Goal: Task Accomplishment & Management: Manage account settings

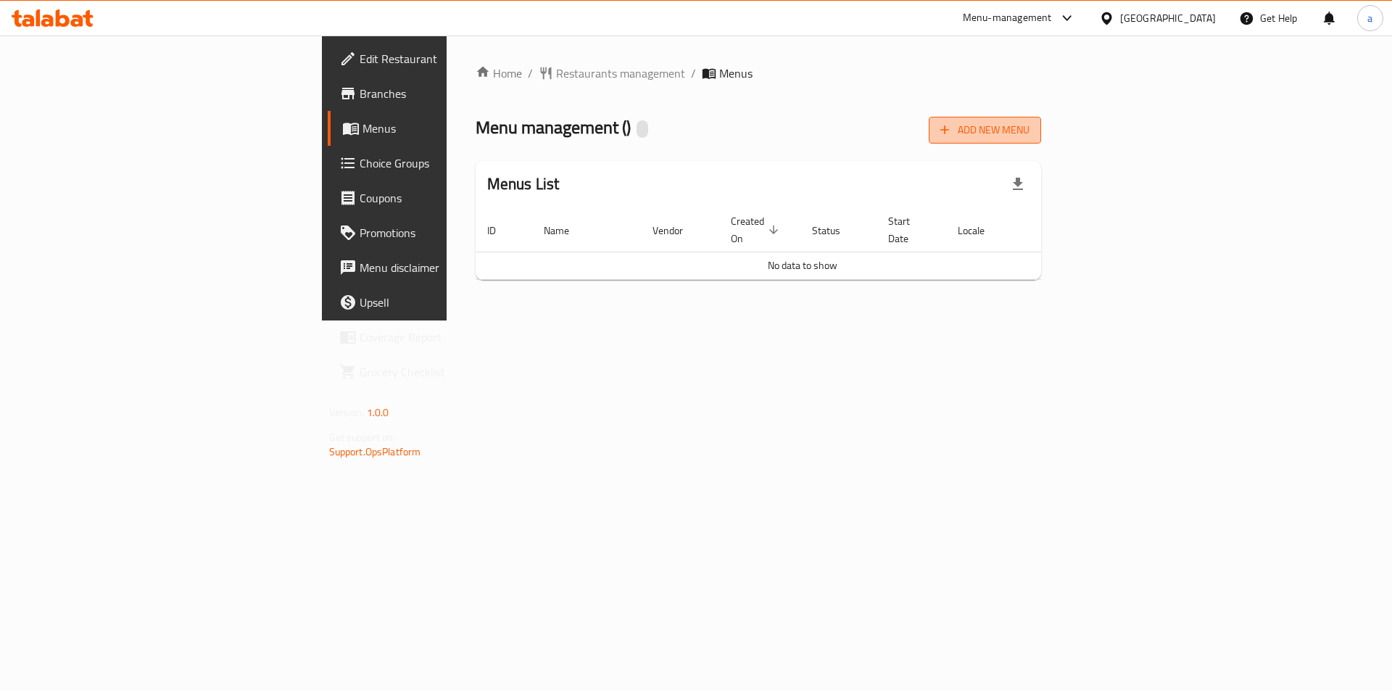
click at [1030, 126] on span "Add New Menu" at bounding box center [985, 130] width 89 height 18
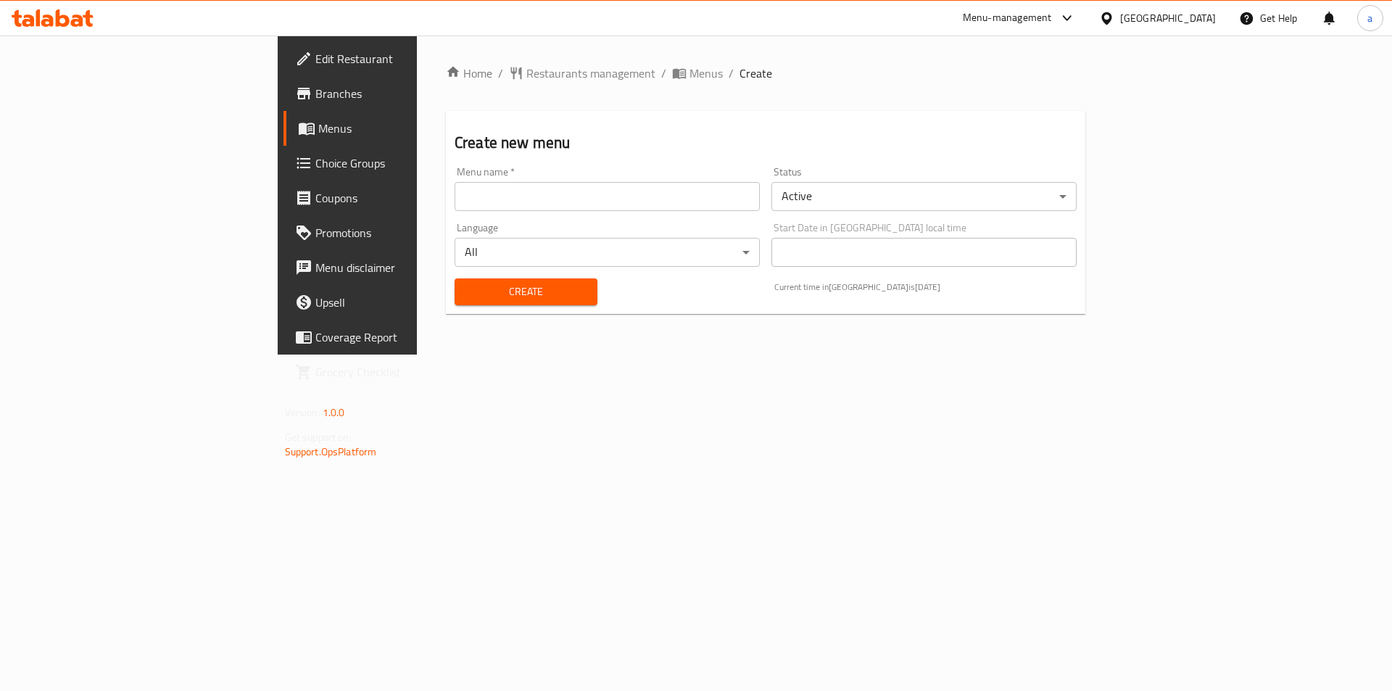
click at [458, 202] on input "text" at bounding box center [607, 196] width 305 height 29
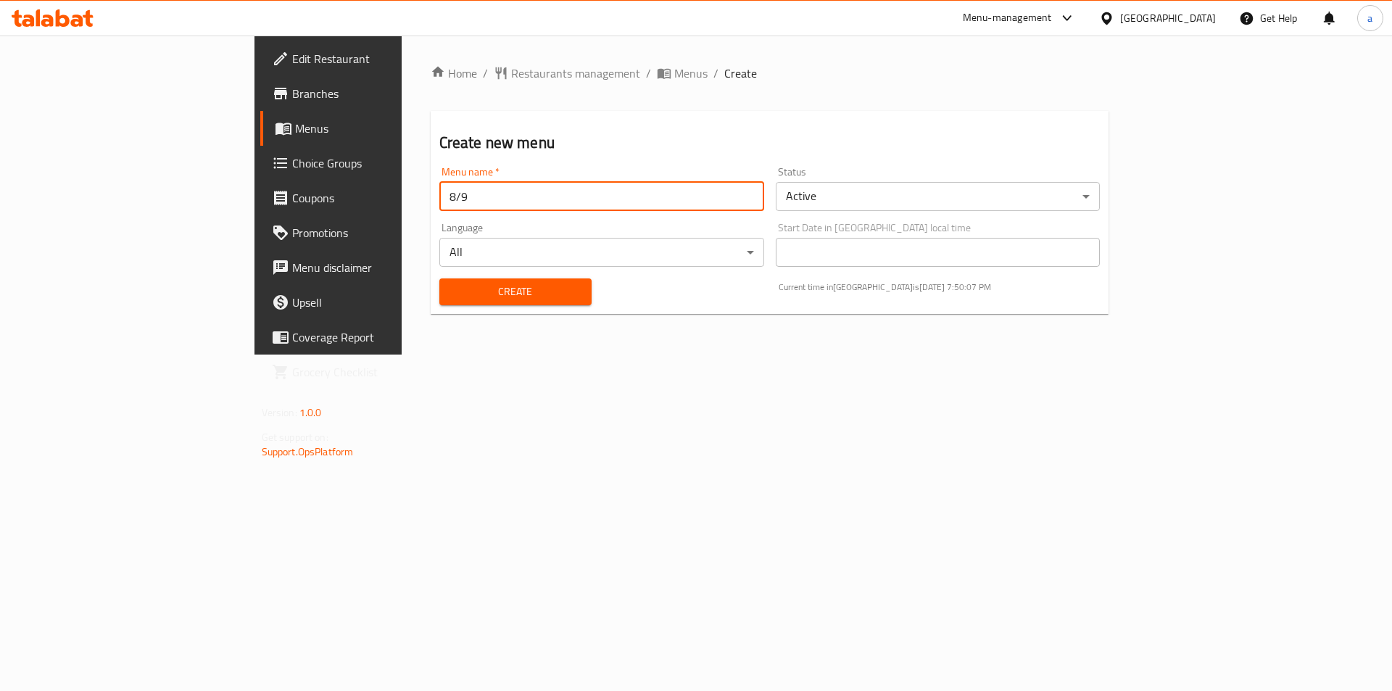
type input "8/9"
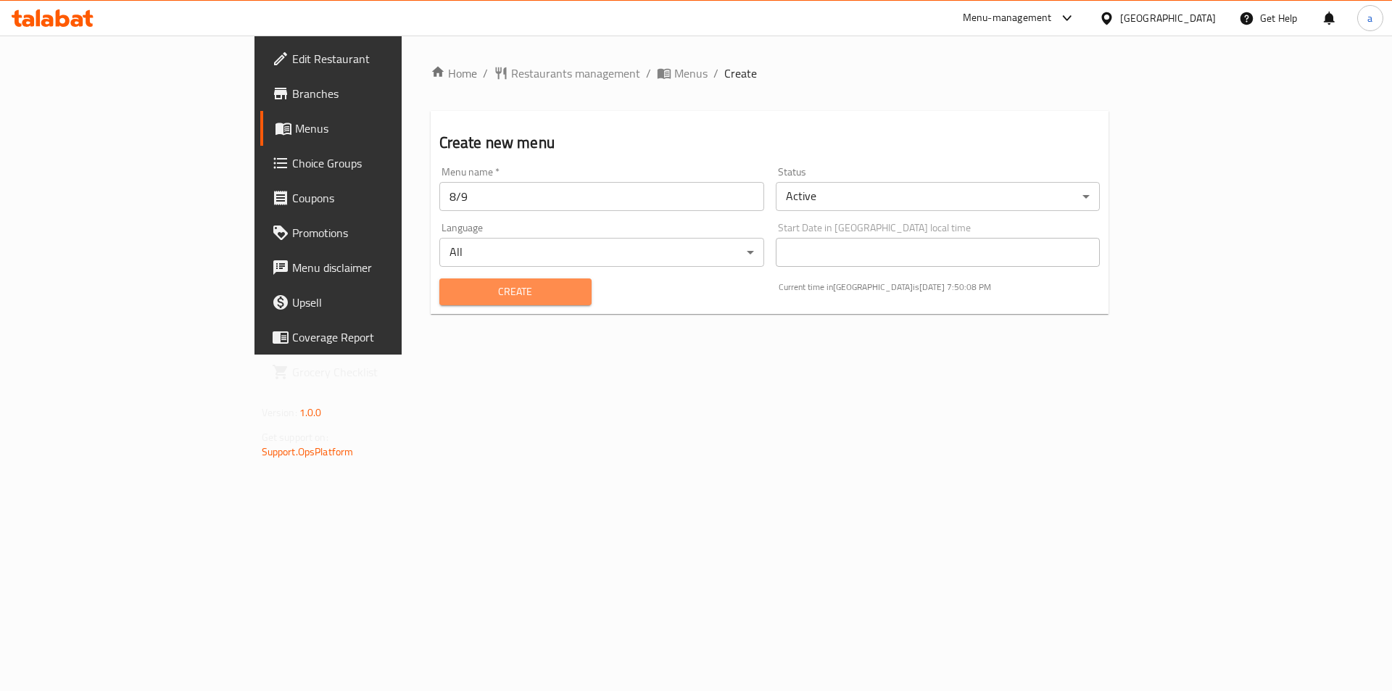
click at [482, 300] on span "Create" at bounding box center [515, 292] width 129 height 18
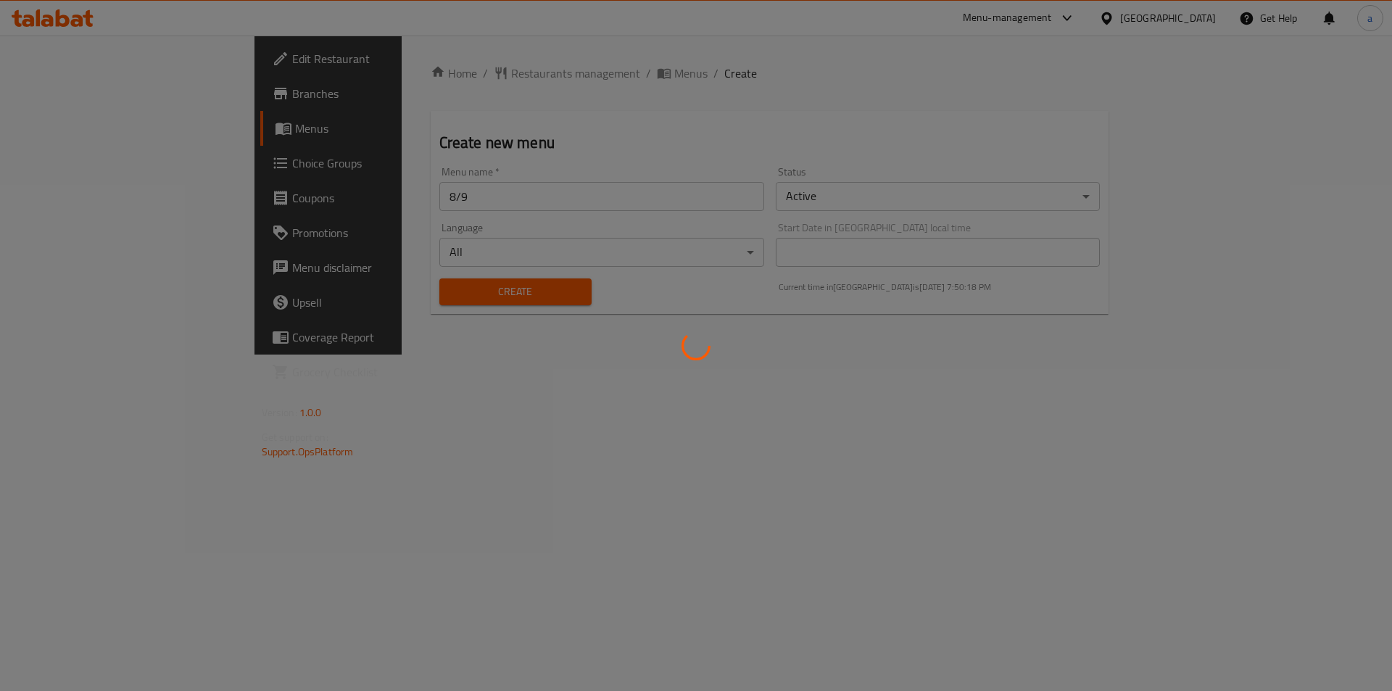
click at [505, 71] on div at bounding box center [696, 345] width 1392 height 691
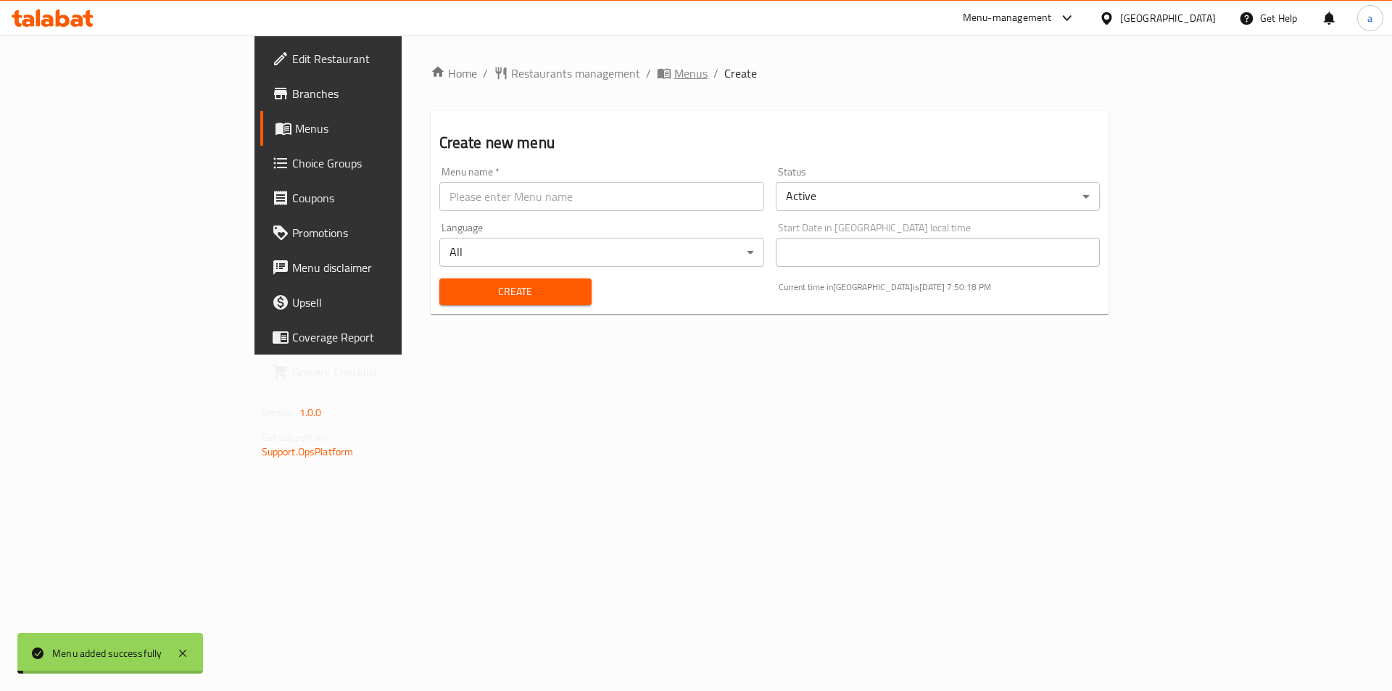
click at [657, 69] on icon "breadcrumb" at bounding box center [664, 73] width 15 height 15
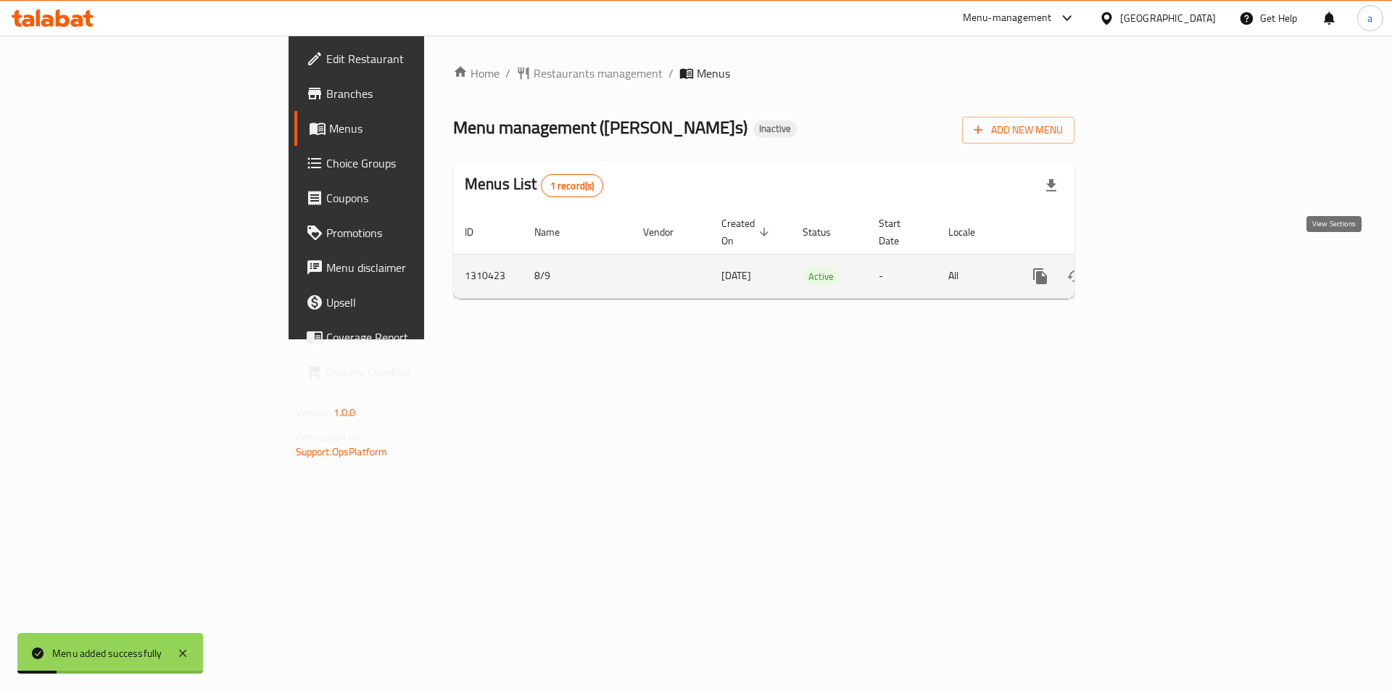
click at [1152, 270] on icon "enhanced table" at bounding box center [1145, 276] width 13 height 13
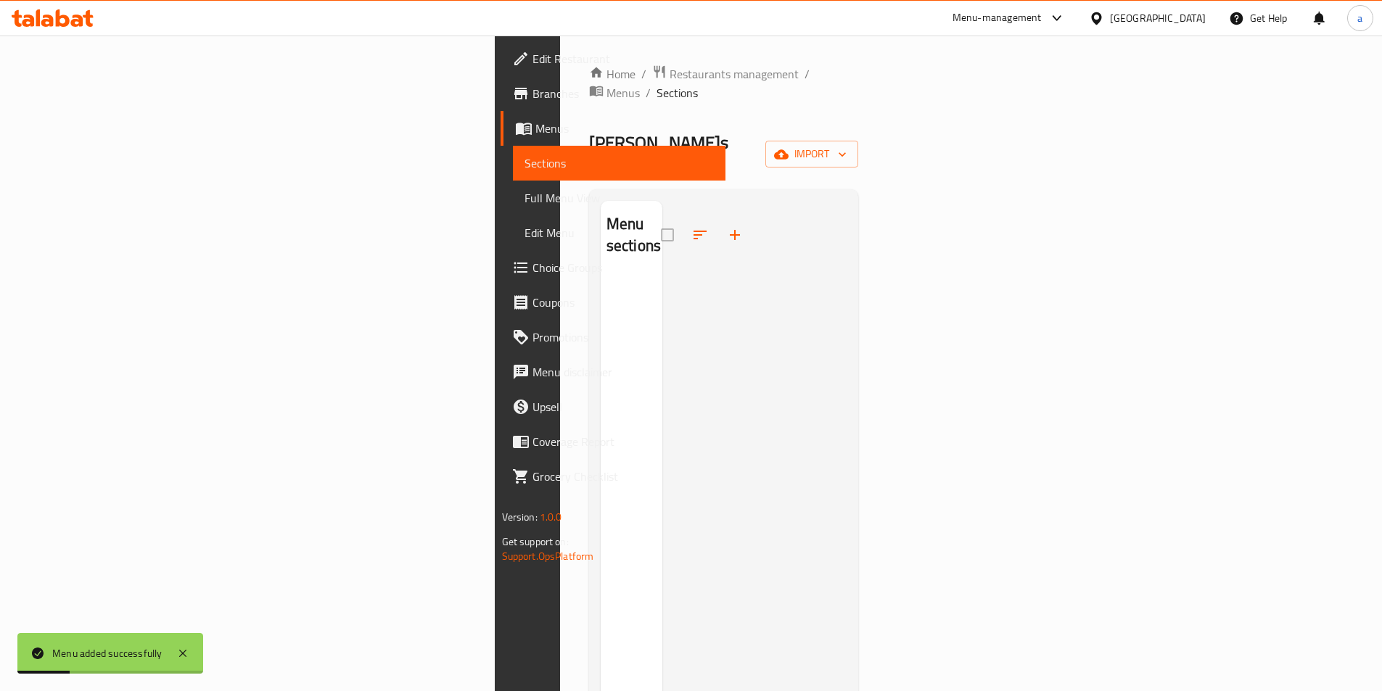
click at [859, 144] on div "Home / Restaurants management / Menus / Sections [PERSON_NAME] Inactive import …" at bounding box center [724, 484] width 270 height 839
click at [846, 145] on span "import" at bounding box center [812, 154] width 70 height 18
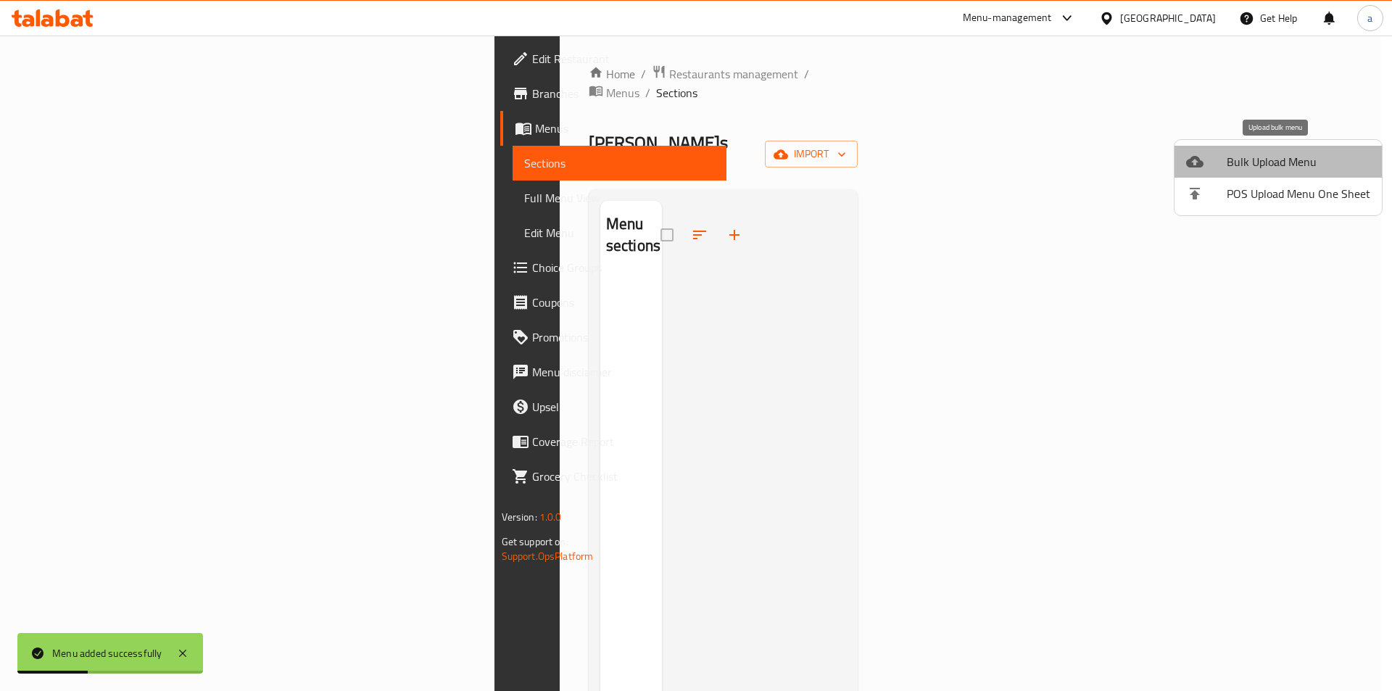
click at [1295, 167] on span "Bulk Upload Menu" at bounding box center [1299, 161] width 144 height 17
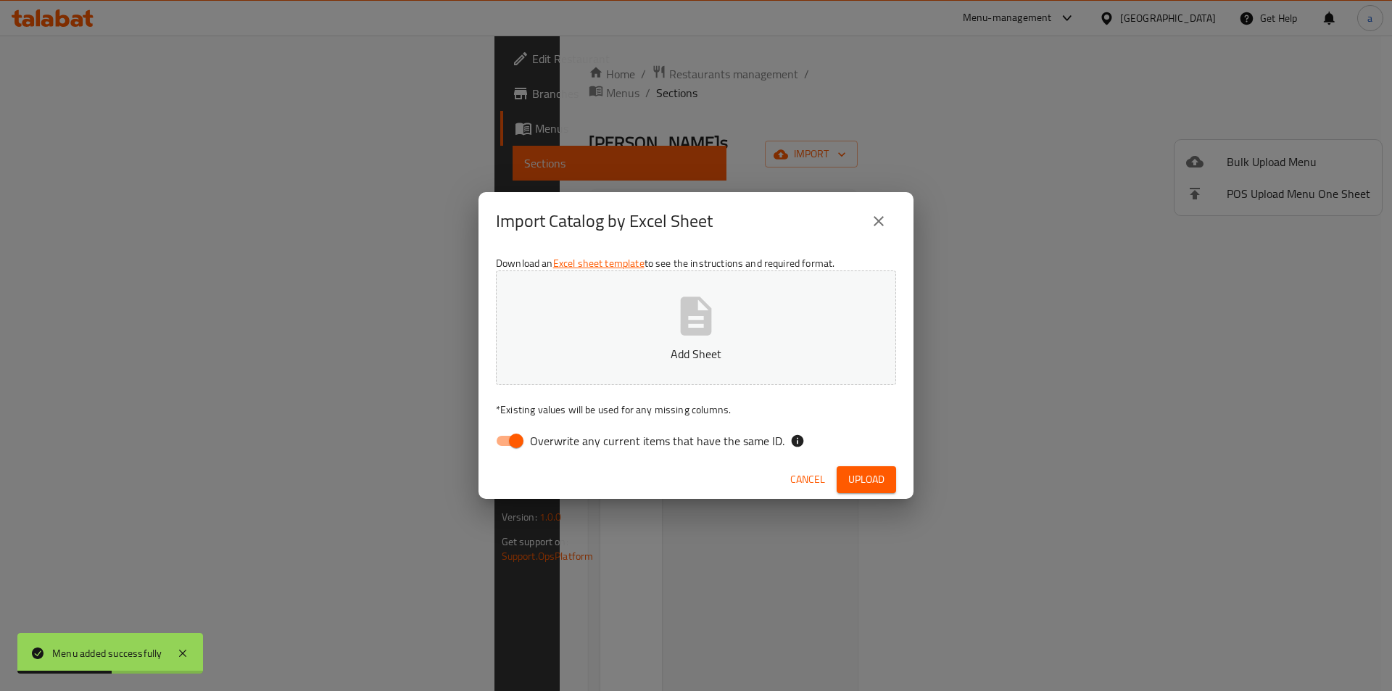
click at [511, 447] on input "Overwrite any current items that have the same ID." at bounding box center [516, 441] width 83 height 28
checkbox input "false"
click at [608, 342] on button "Add Sheet" at bounding box center [696, 328] width 400 height 115
click at [835, 474] on div "Cancel Upload" at bounding box center [696, 480] width 435 height 38
click at [858, 476] on span "Upload" at bounding box center [867, 480] width 36 height 18
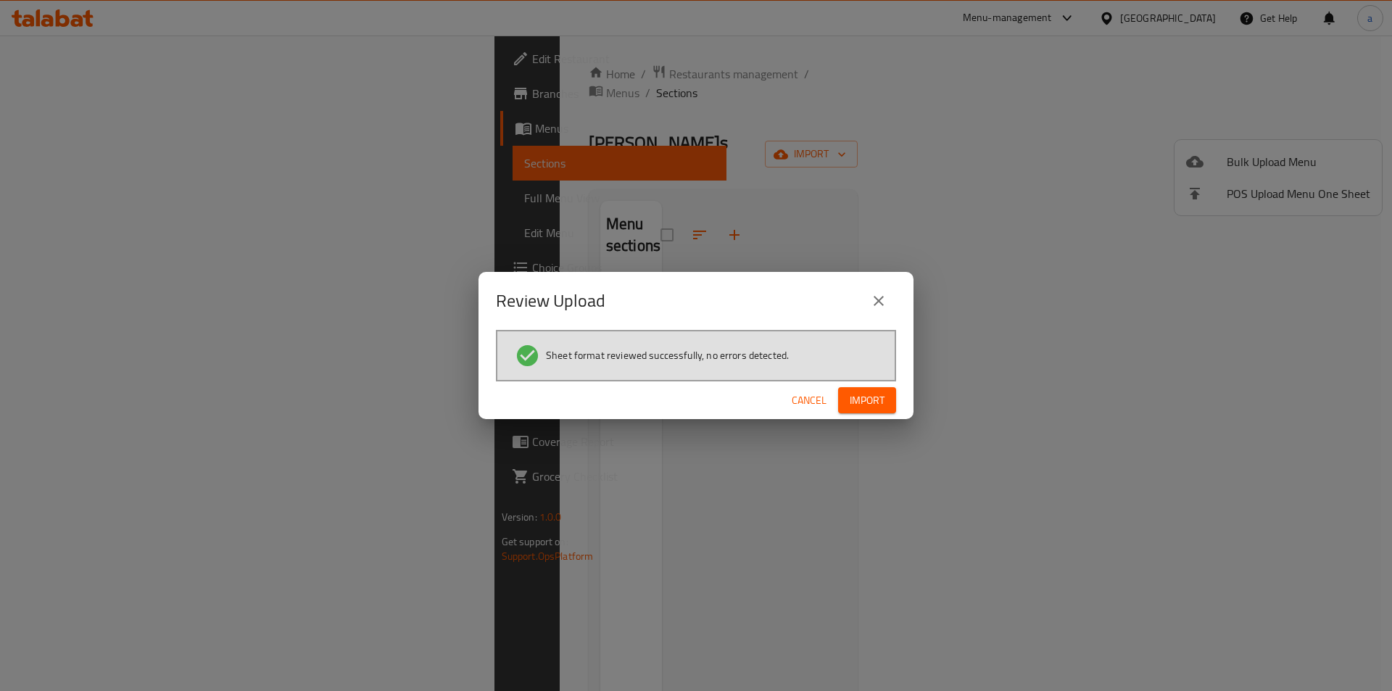
click at [872, 392] on span "Import" at bounding box center [867, 401] width 35 height 18
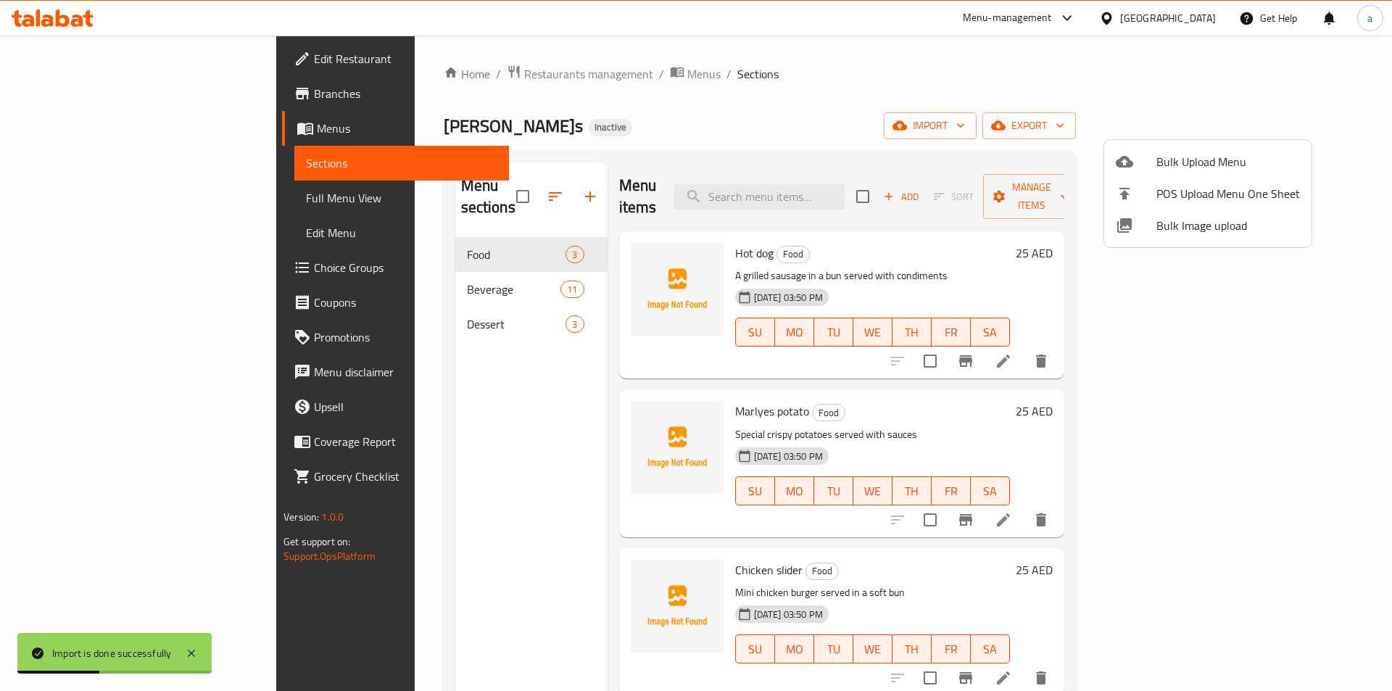
click at [153, 194] on div at bounding box center [696, 345] width 1392 height 691
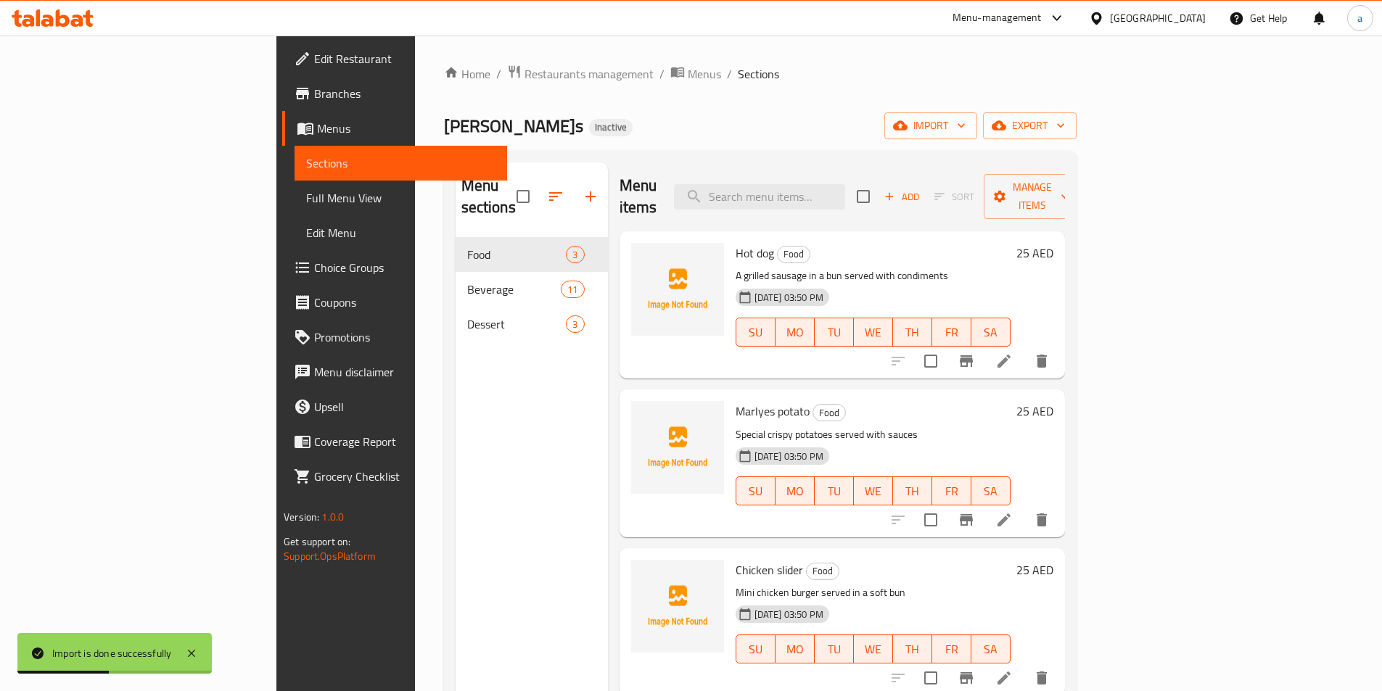
click at [306, 194] on span "Full Menu View" at bounding box center [400, 197] width 189 height 17
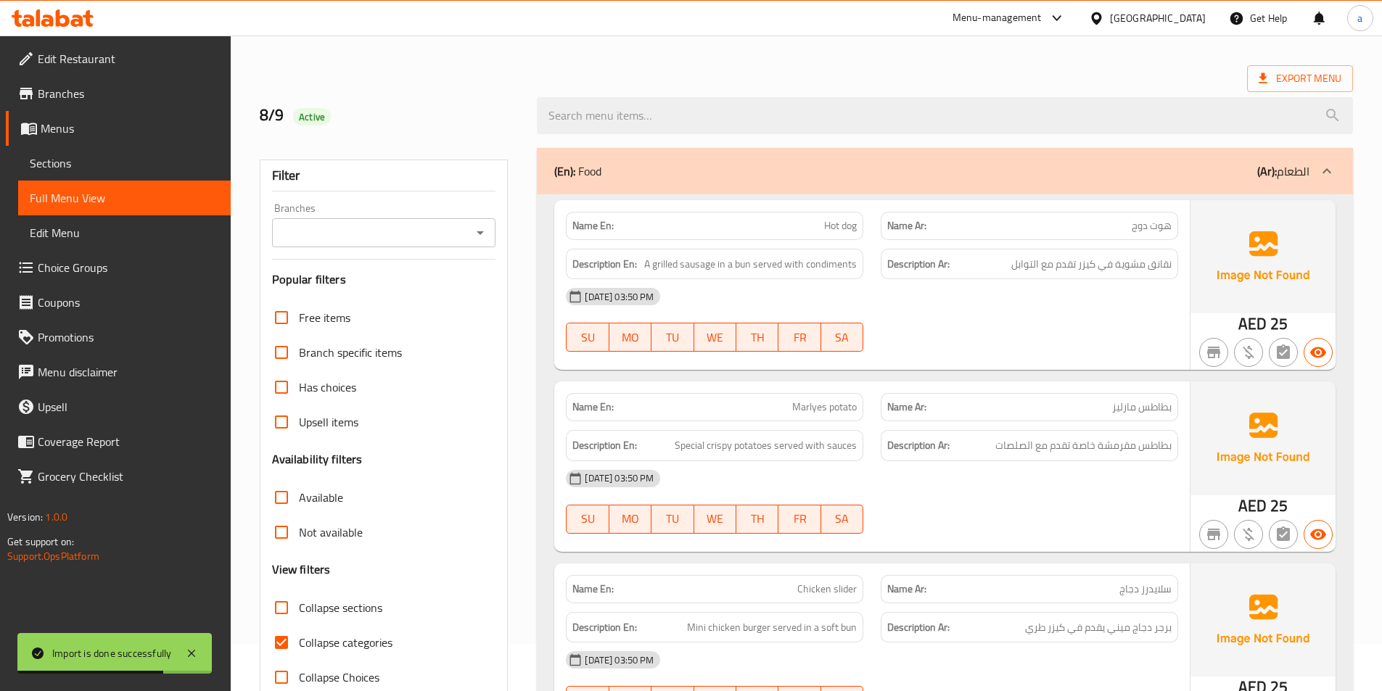
scroll to position [73, 0]
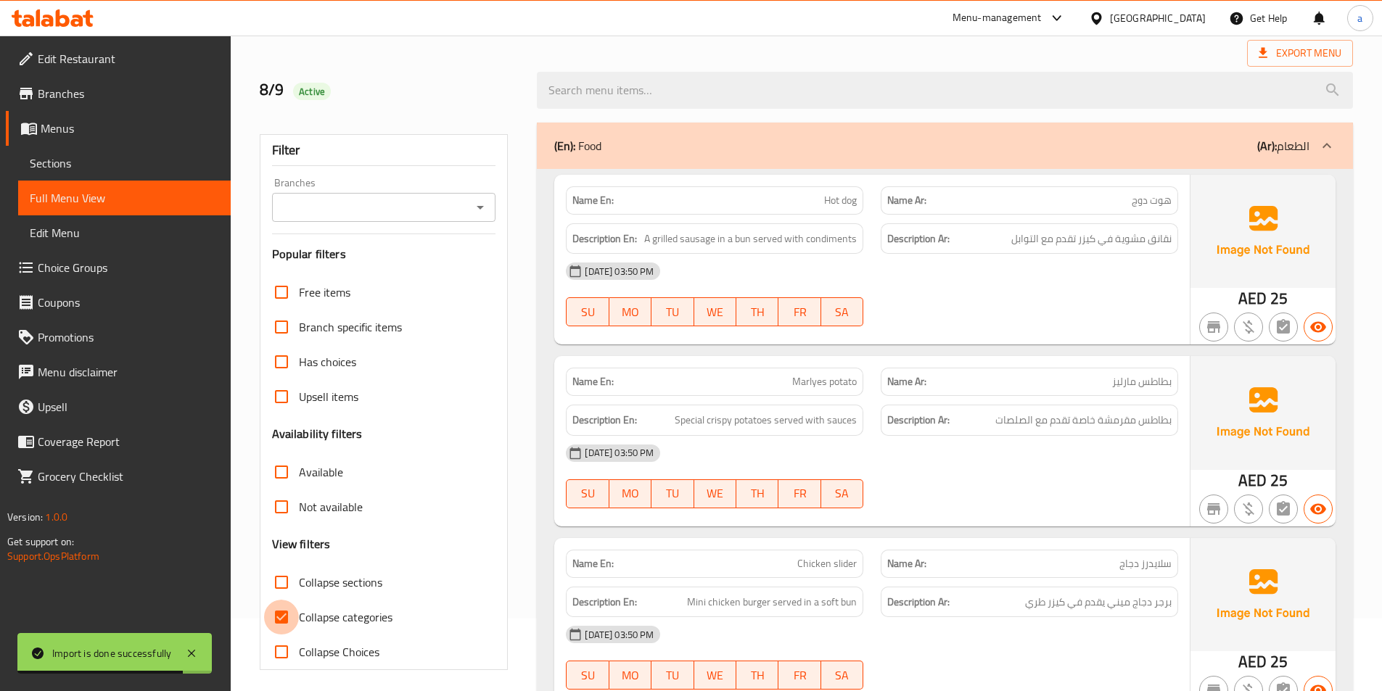
click at [279, 630] on input "Collapse categories" at bounding box center [281, 617] width 35 height 35
checkbox input "false"
click at [984, 300] on div "[DATE] 03:50 PM SU MO TU WE TH FR SA" at bounding box center [872, 294] width 630 height 81
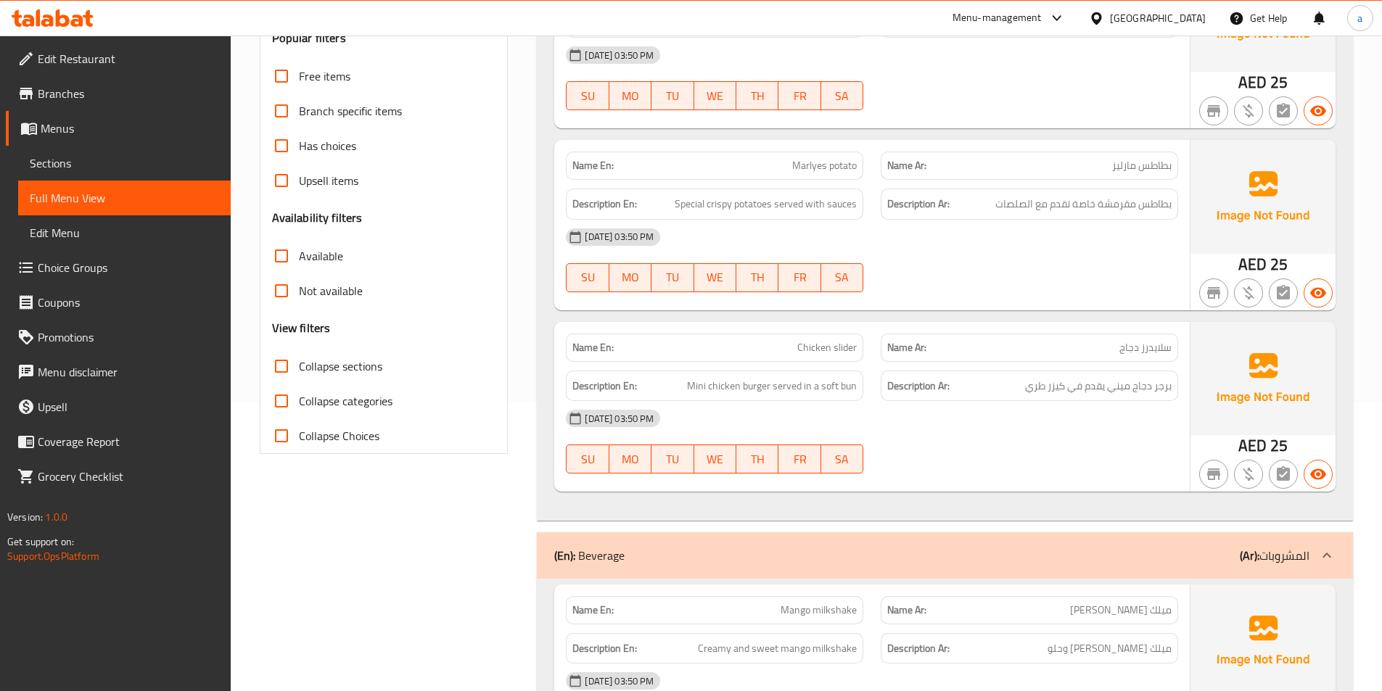
scroll to position [290, 0]
click at [1072, 273] on div "[DATE] 03:50 PM SU MO TU WE TH FR SA" at bounding box center [872, 258] width 630 height 81
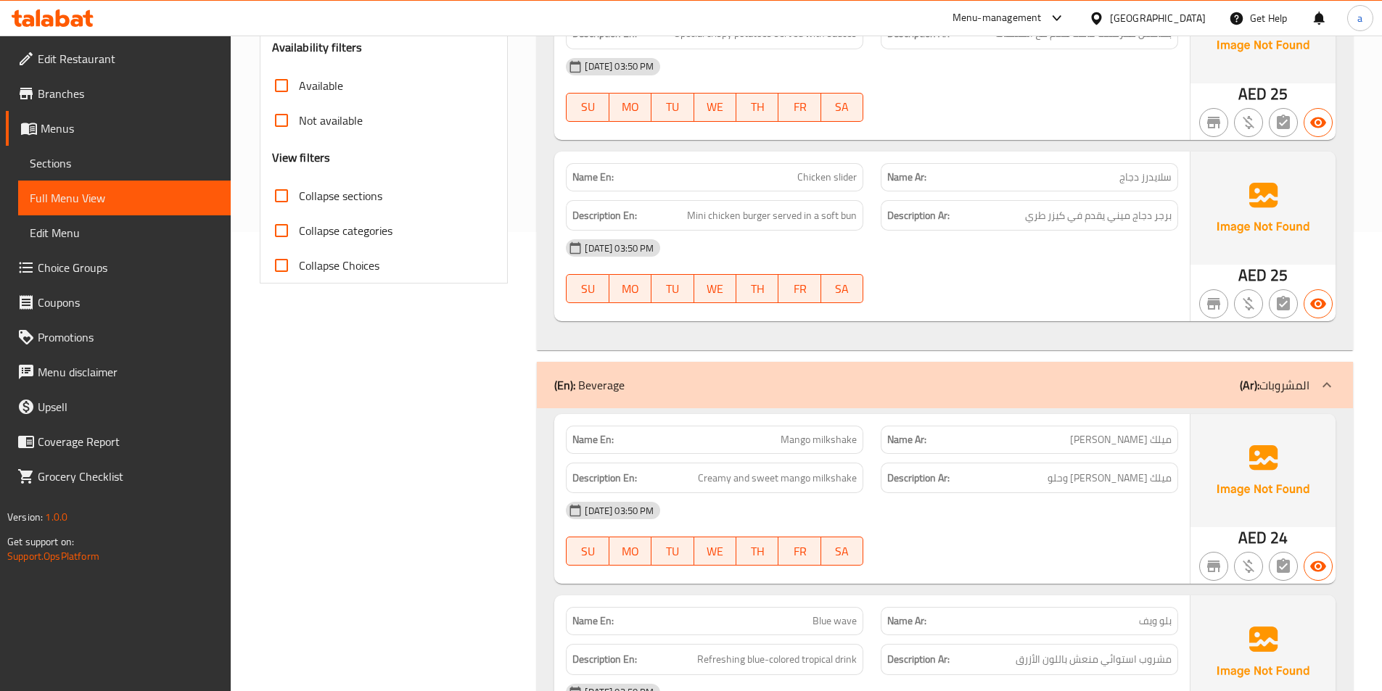
scroll to position [508, 0]
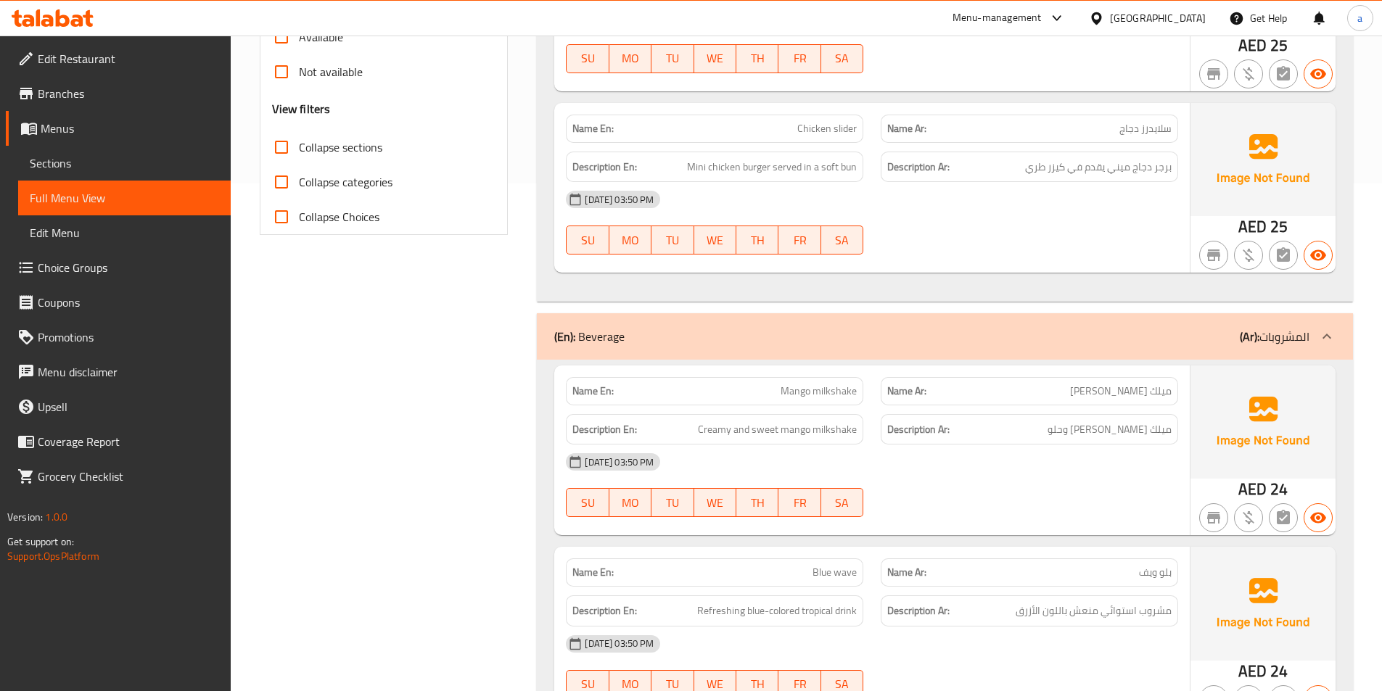
click at [1080, 251] on div at bounding box center [1029, 254] width 315 height 17
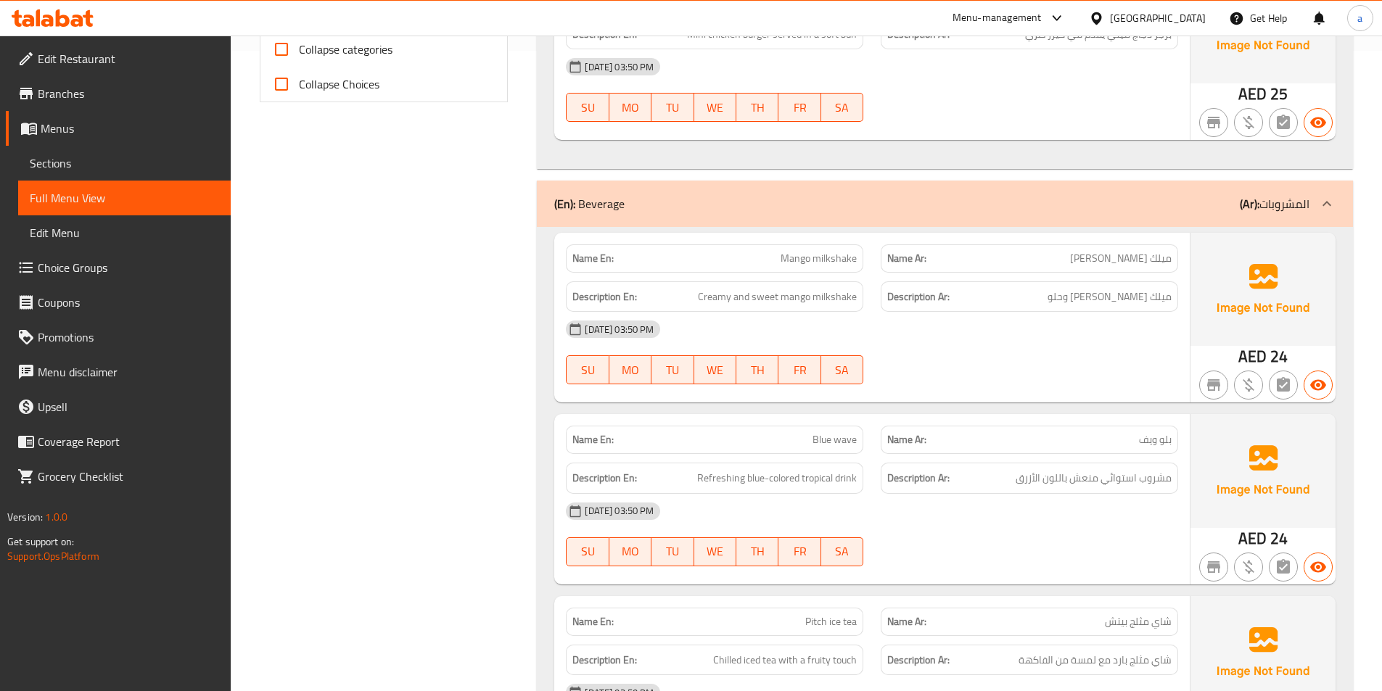
scroll to position [798, 0]
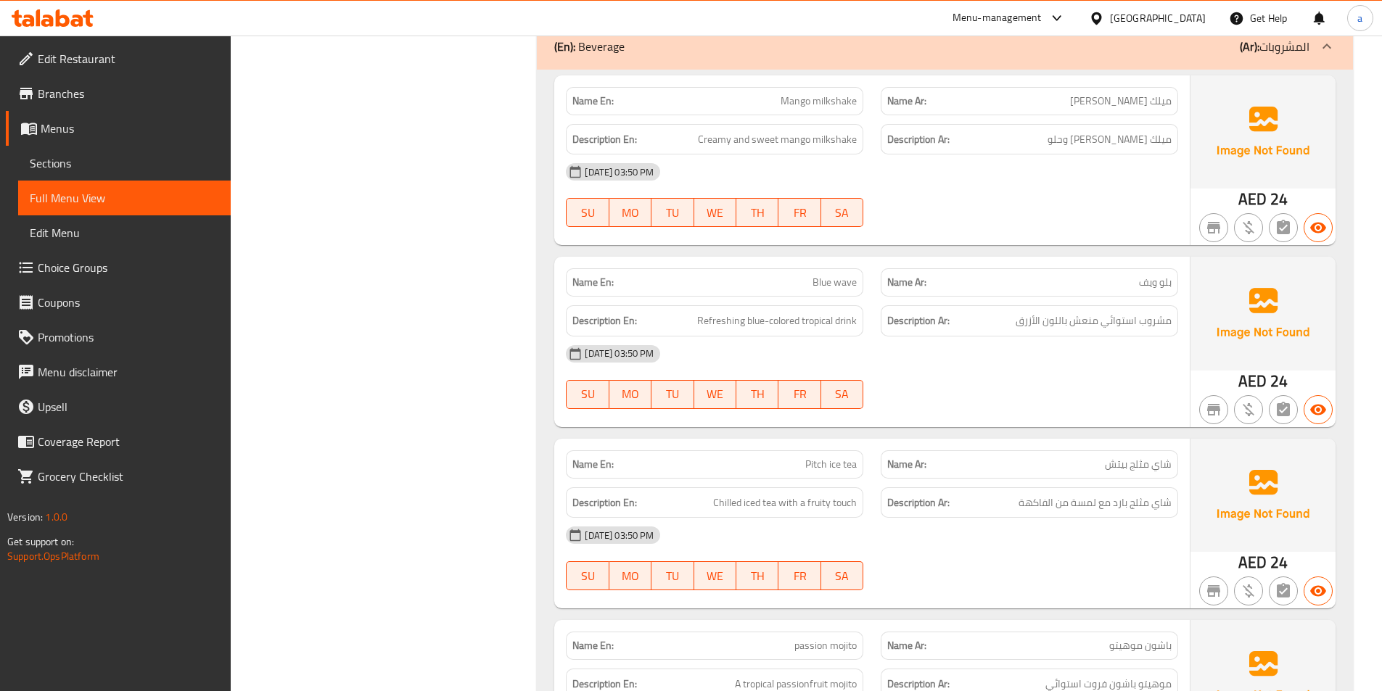
click at [949, 186] on div "[DATE] 03:50 PM" at bounding box center [872, 171] width 630 height 35
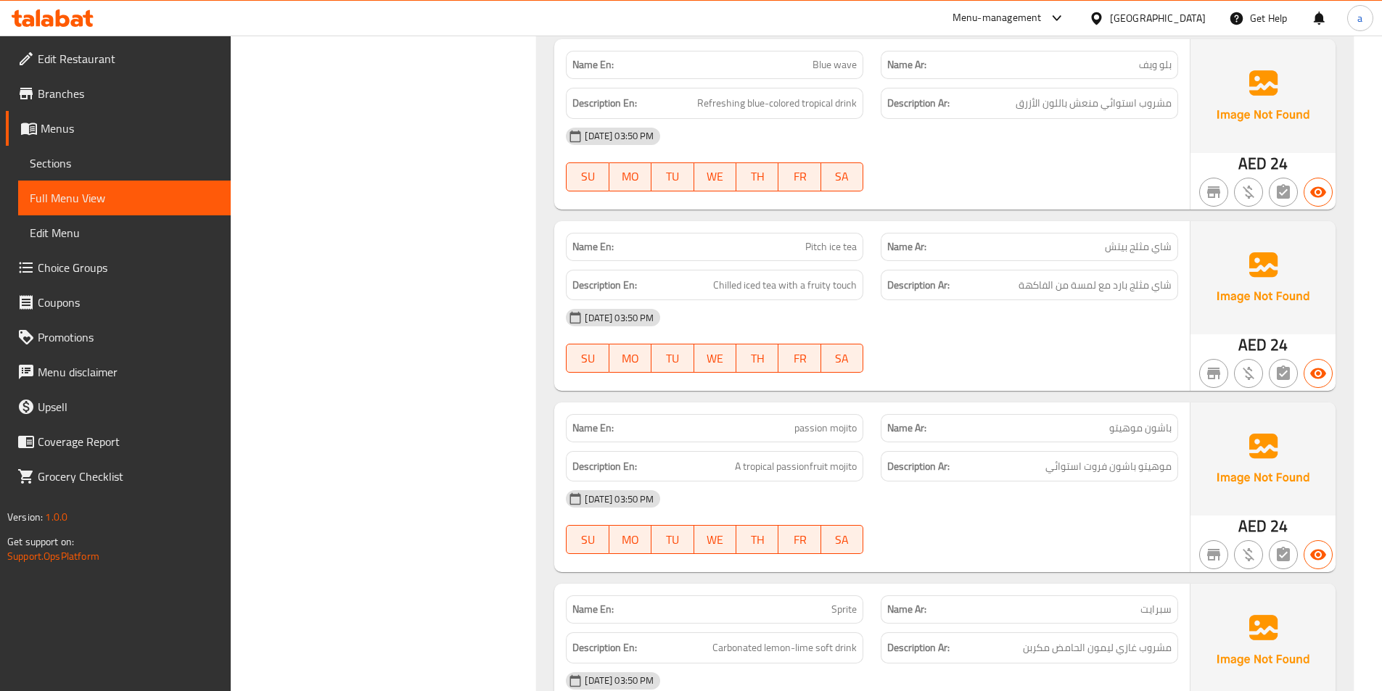
scroll to position [943, 0]
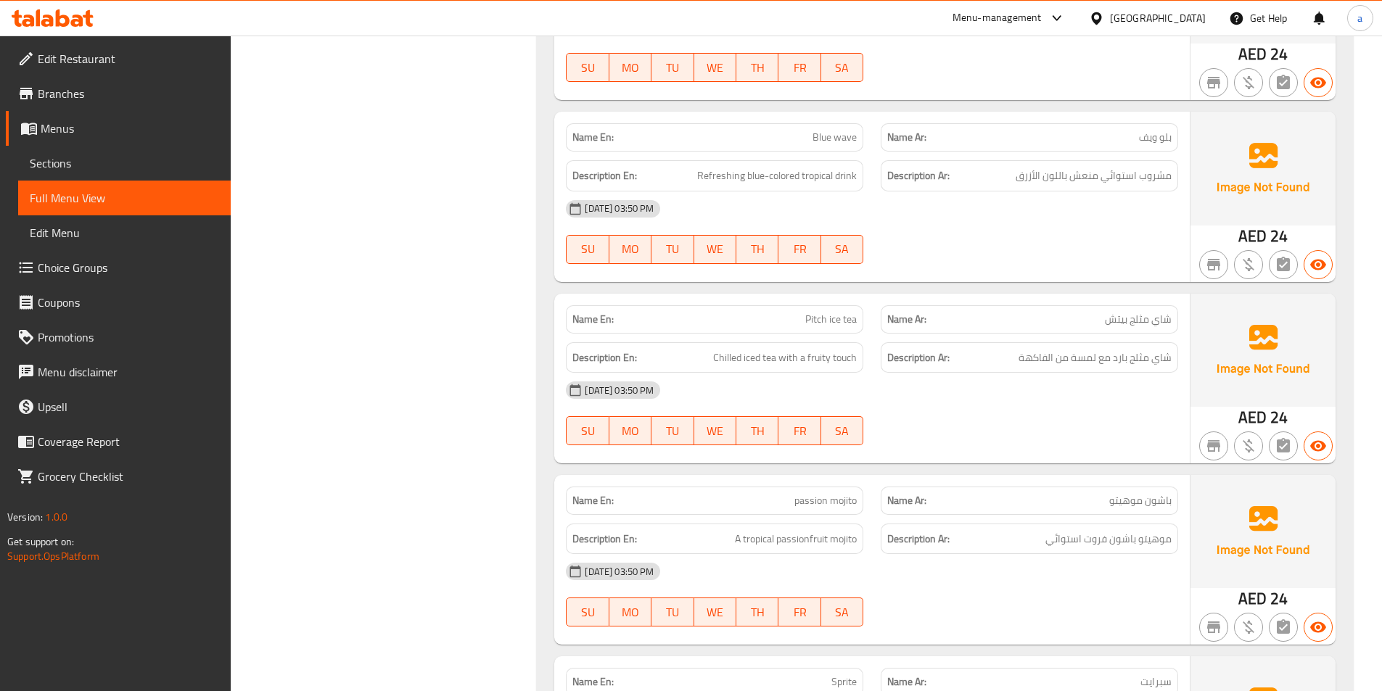
click at [820, 322] on span "Pitch ice tea" at bounding box center [830, 319] width 51 height 15
click at [886, 382] on div "[DATE] 03:50 PM" at bounding box center [872, 390] width 630 height 35
click at [944, 405] on div "[DATE] 03:50 PM" at bounding box center [872, 390] width 630 height 35
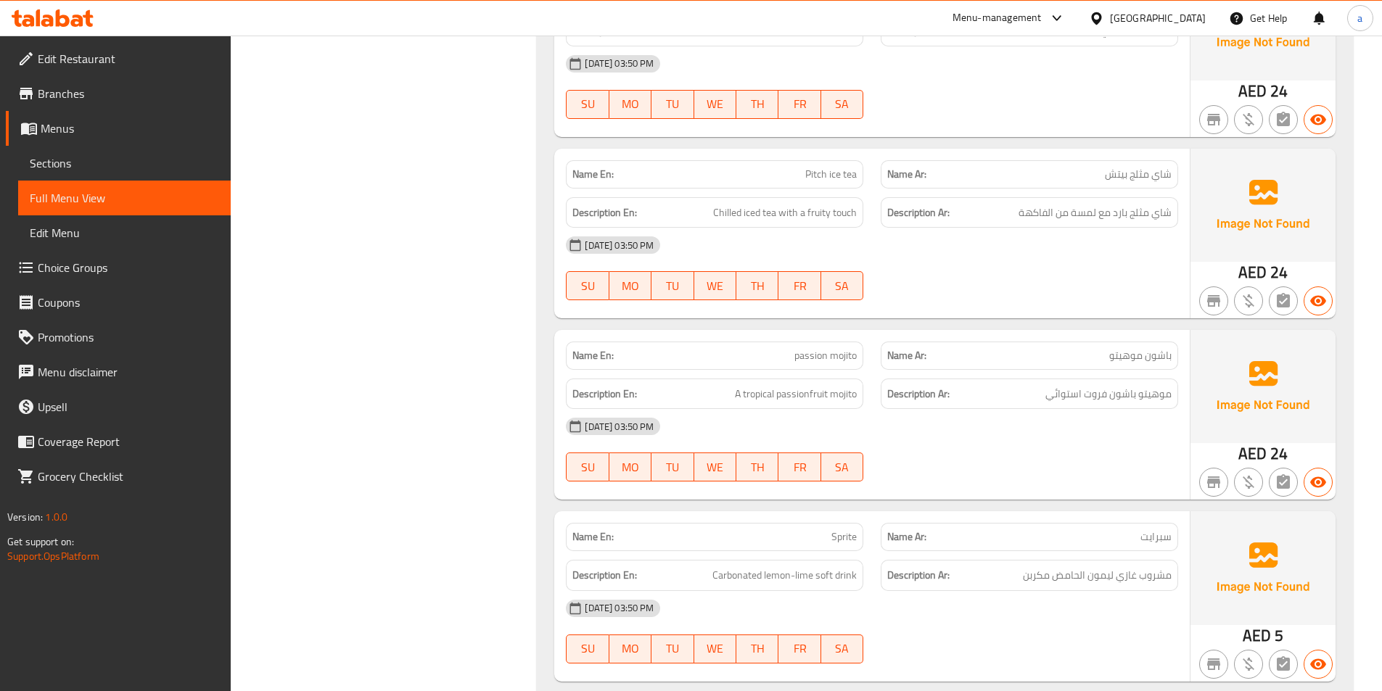
click at [1018, 453] on div "[DATE] 03:50 PM SU MO TU WE TH FR SA" at bounding box center [872, 449] width 630 height 81
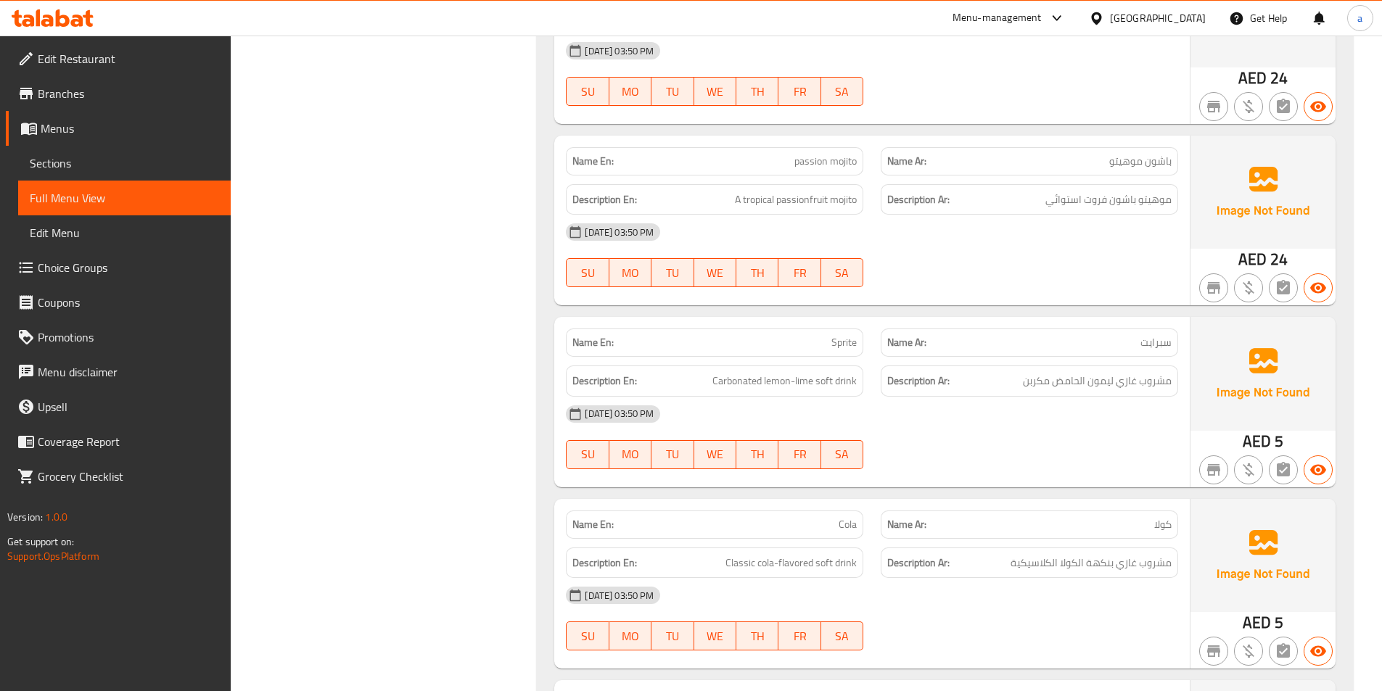
scroll to position [1305, 0]
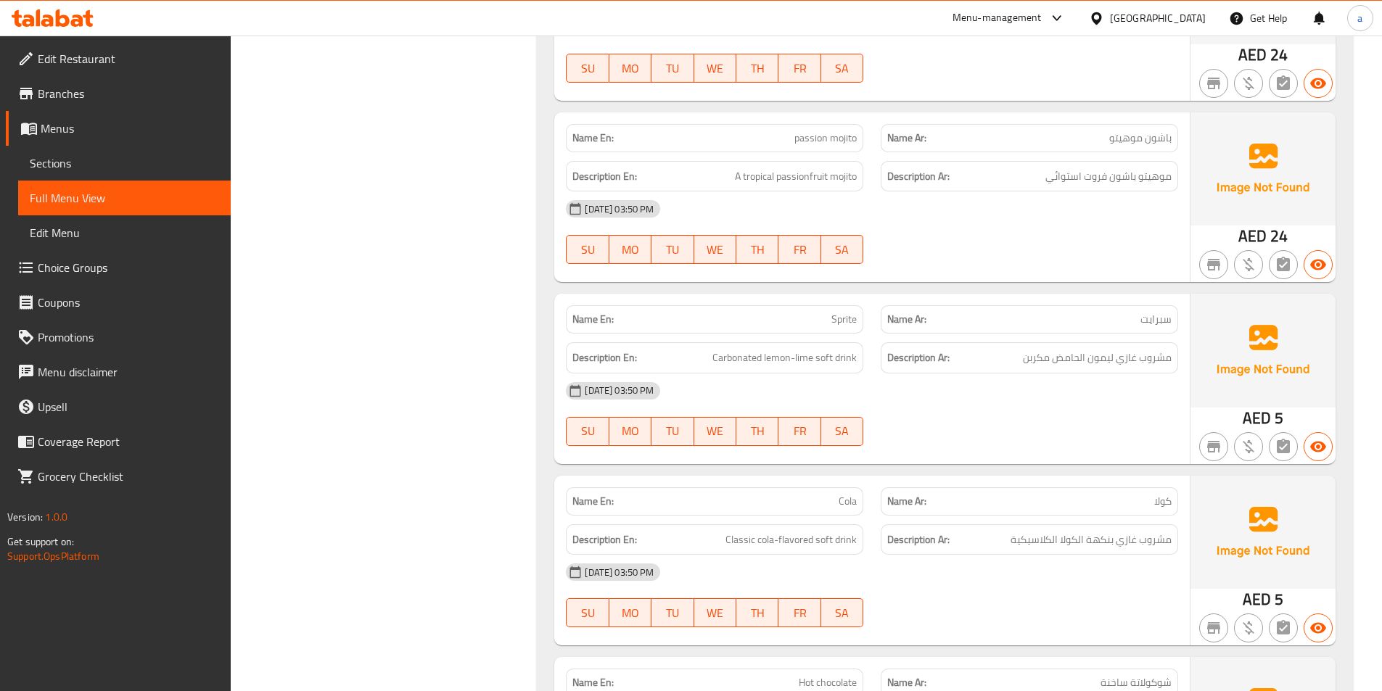
click at [979, 261] on div at bounding box center [1029, 263] width 315 height 17
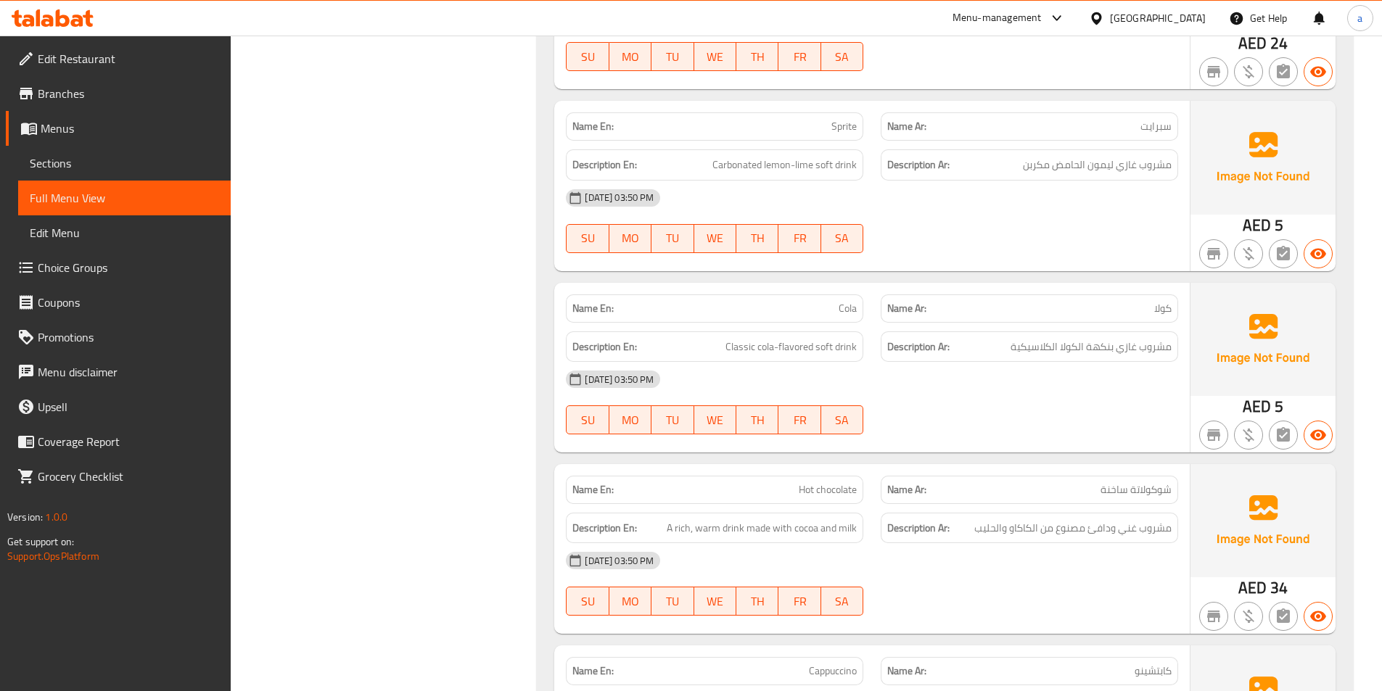
scroll to position [1523, 0]
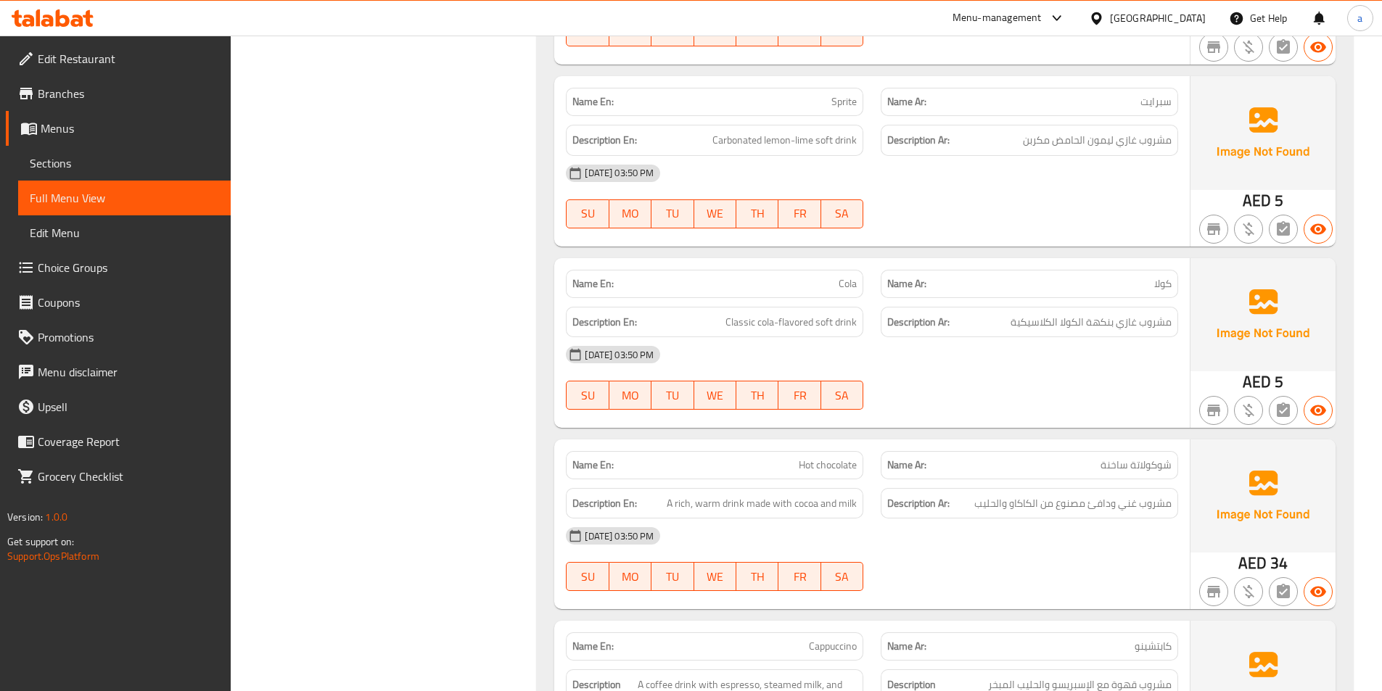
click at [1020, 355] on div "[DATE] 03:50 PM" at bounding box center [872, 354] width 630 height 35
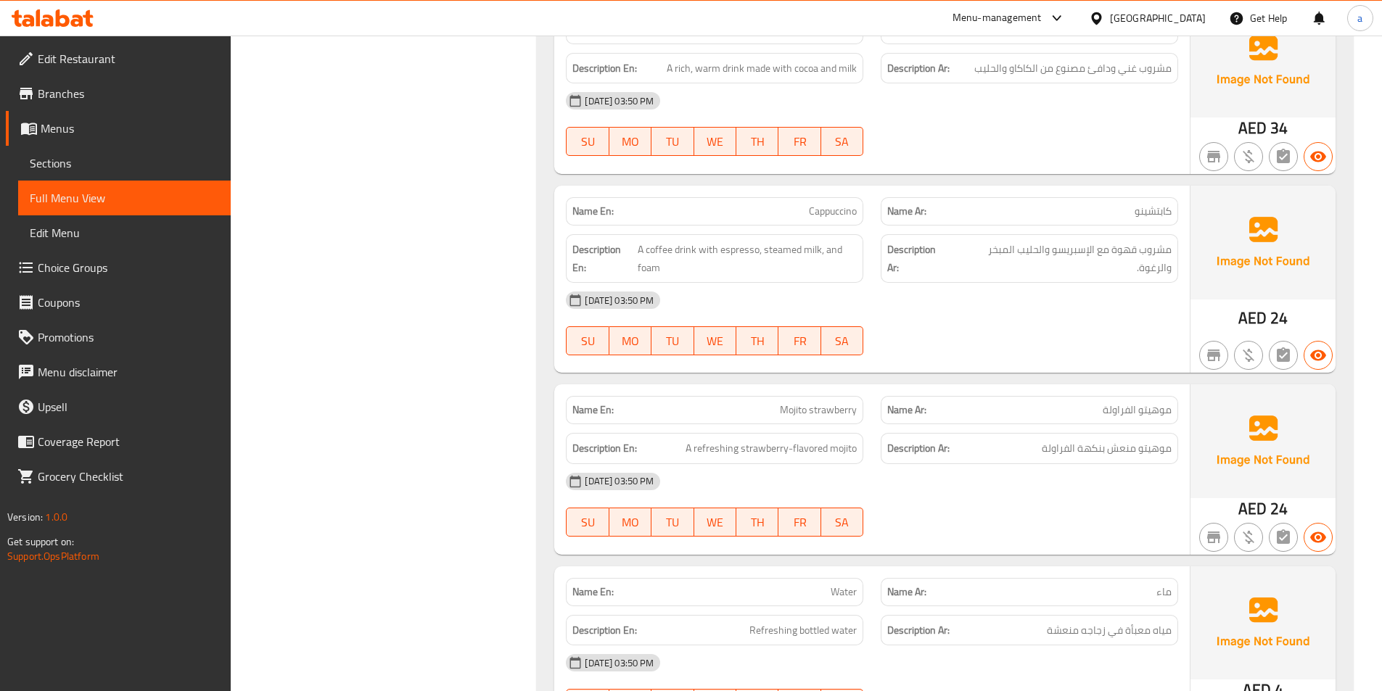
scroll to position [1886, 0]
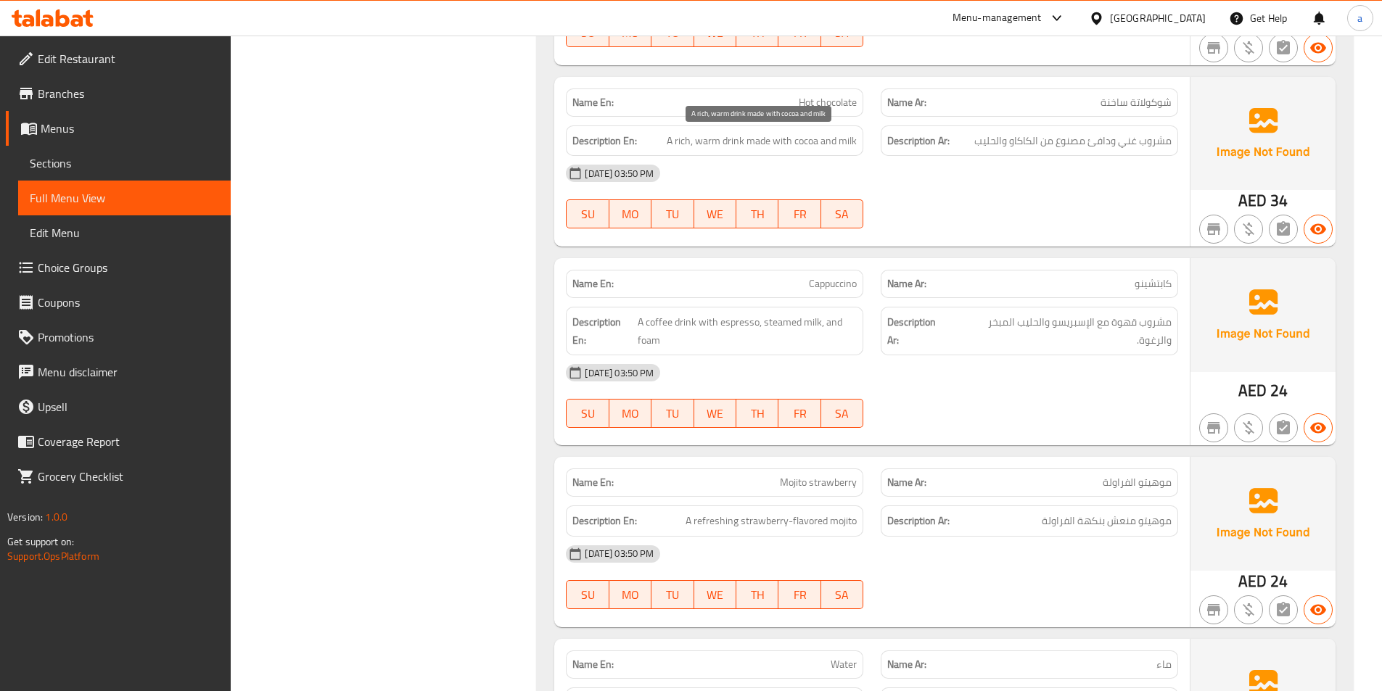
click at [797, 143] on span "A rich, warm drink made with cocoa and milk" at bounding box center [761, 141] width 190 height 18
copy span "cocoa"
click at [806, 132] on span "A rich, warm drink made with cocoa and milk" at bounding box center [761, 141] width 190 height 18
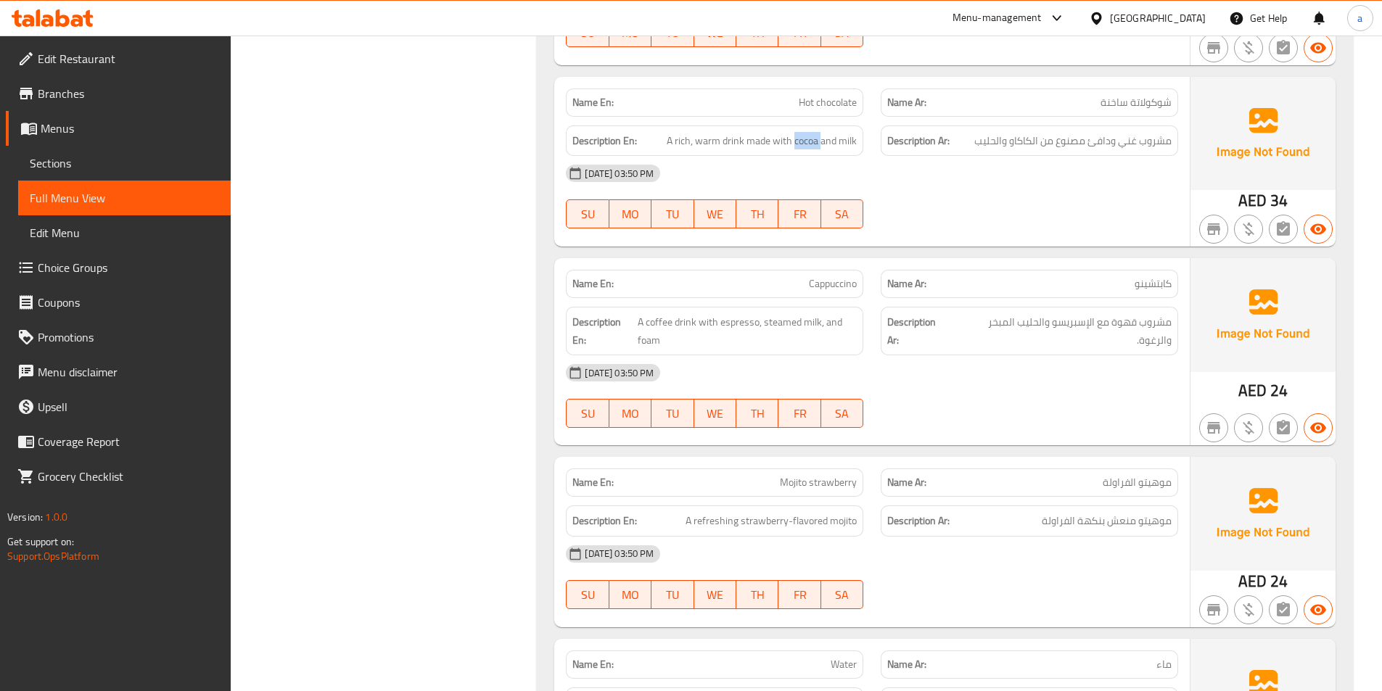
click at [970, 180] on div "[DATE] 03:50 PM" at bounding box center [872, 173] width 630 height 35
click at [1128, 418] on div "[DATE] 03:50 PM SU MO TU WE TH FR SA" at bounding box center [872, 395] width 630 height 81
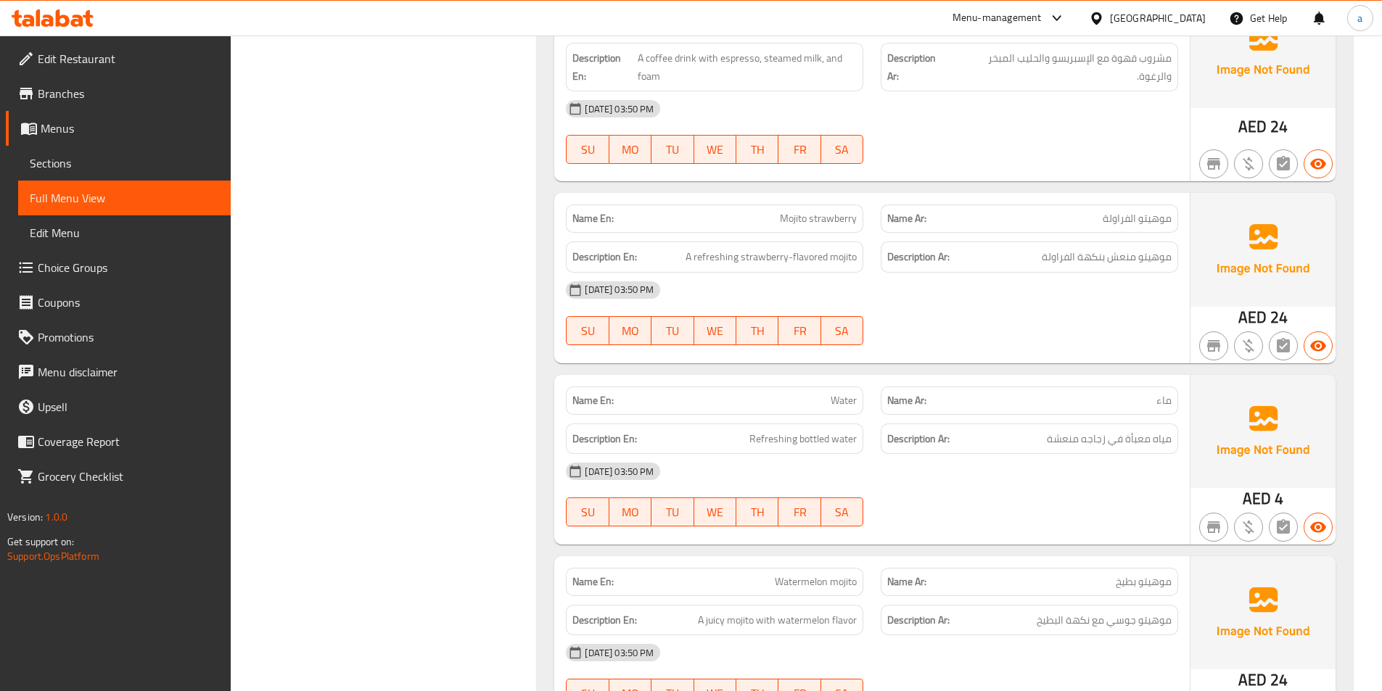
scroll to position [2176, 0]
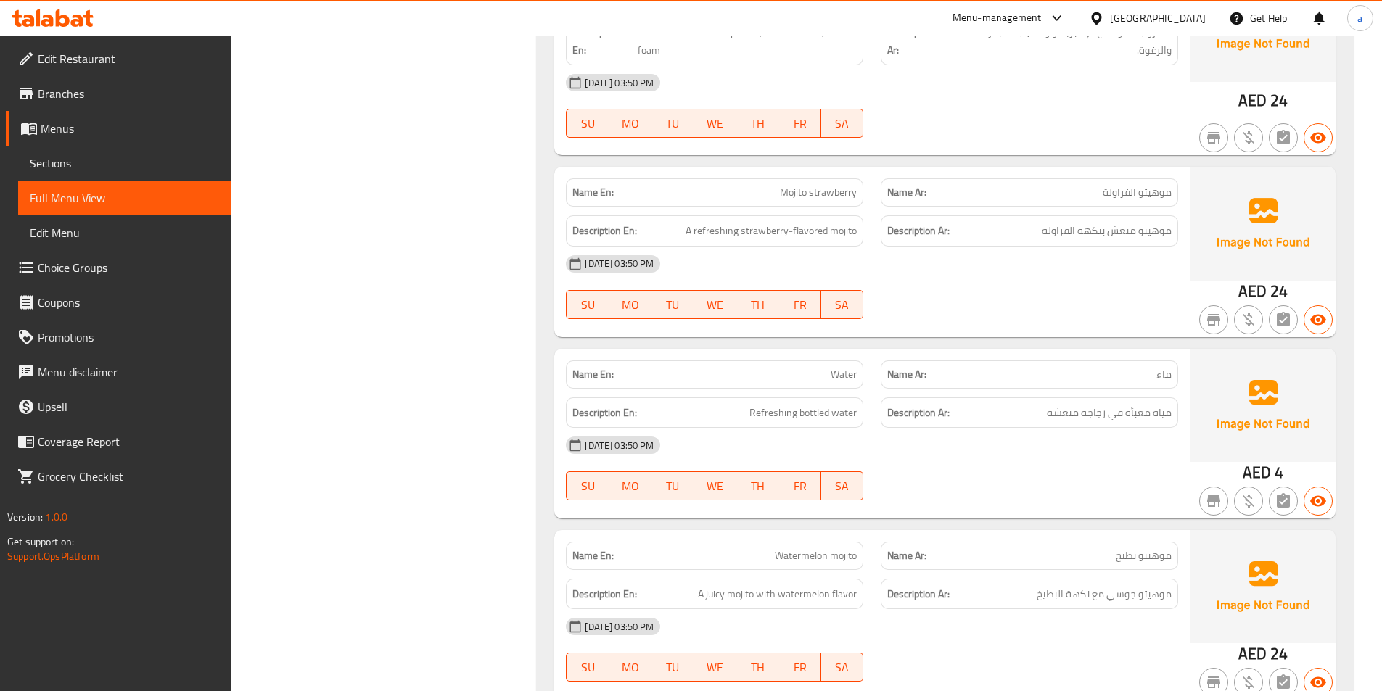
click at [891, 463] on div "[DATE] 03:50 PM" at bounding box center [872, 445] width 630 height 35
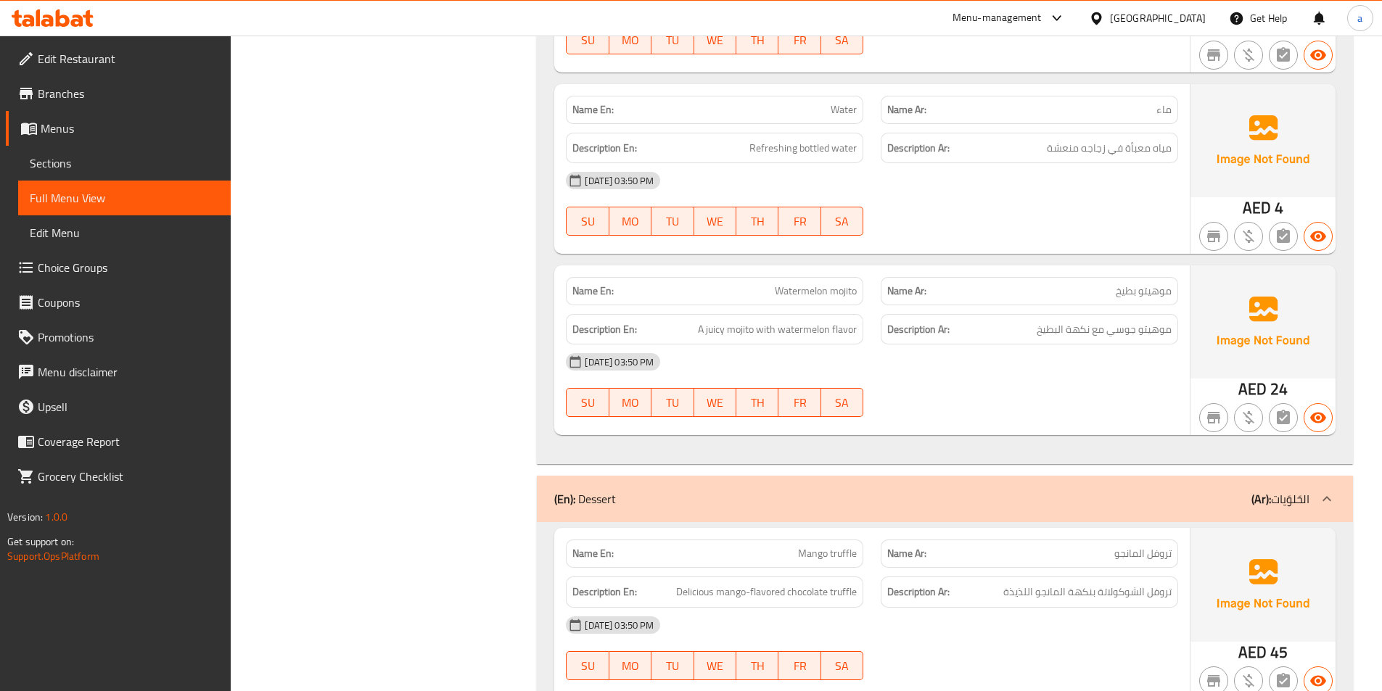
scroll to position [2466, 0]
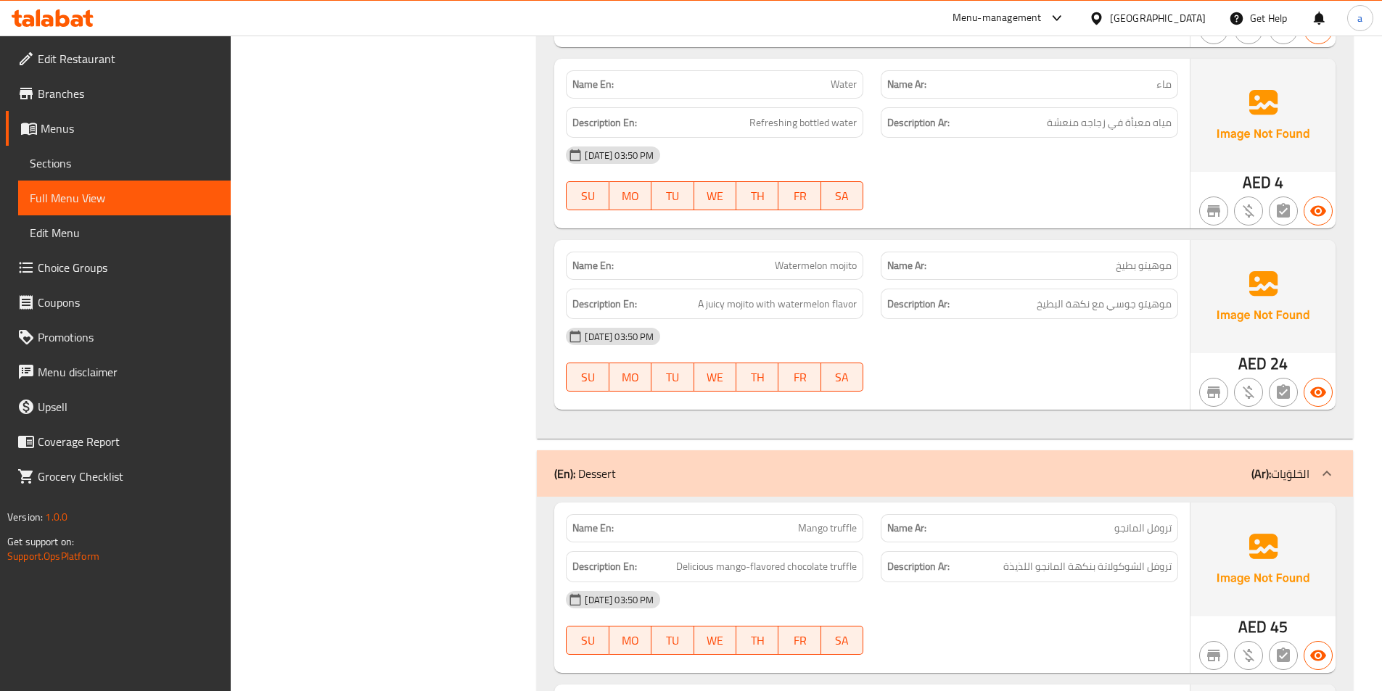
click at [1020, 337] on div "[DATE] 03:50 PM" at bounding box center [872, 336] width 630 height 35
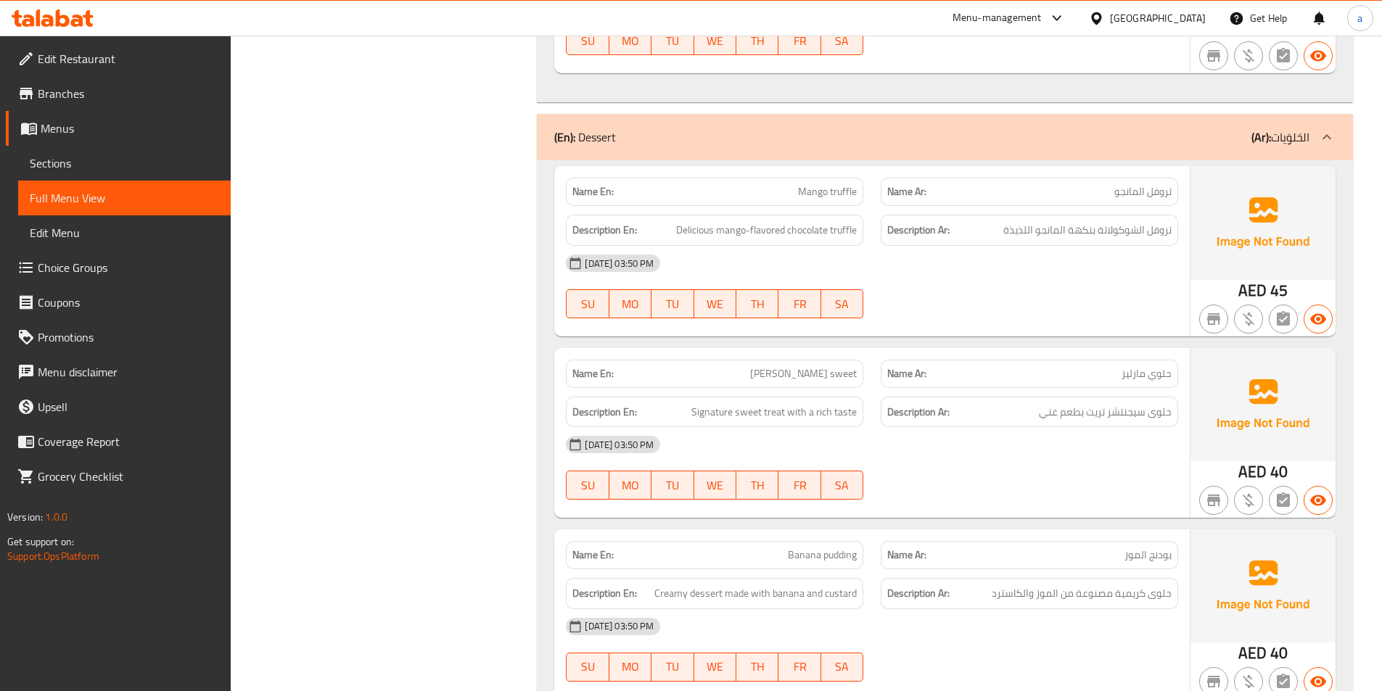
scroll to position [2828, 0]
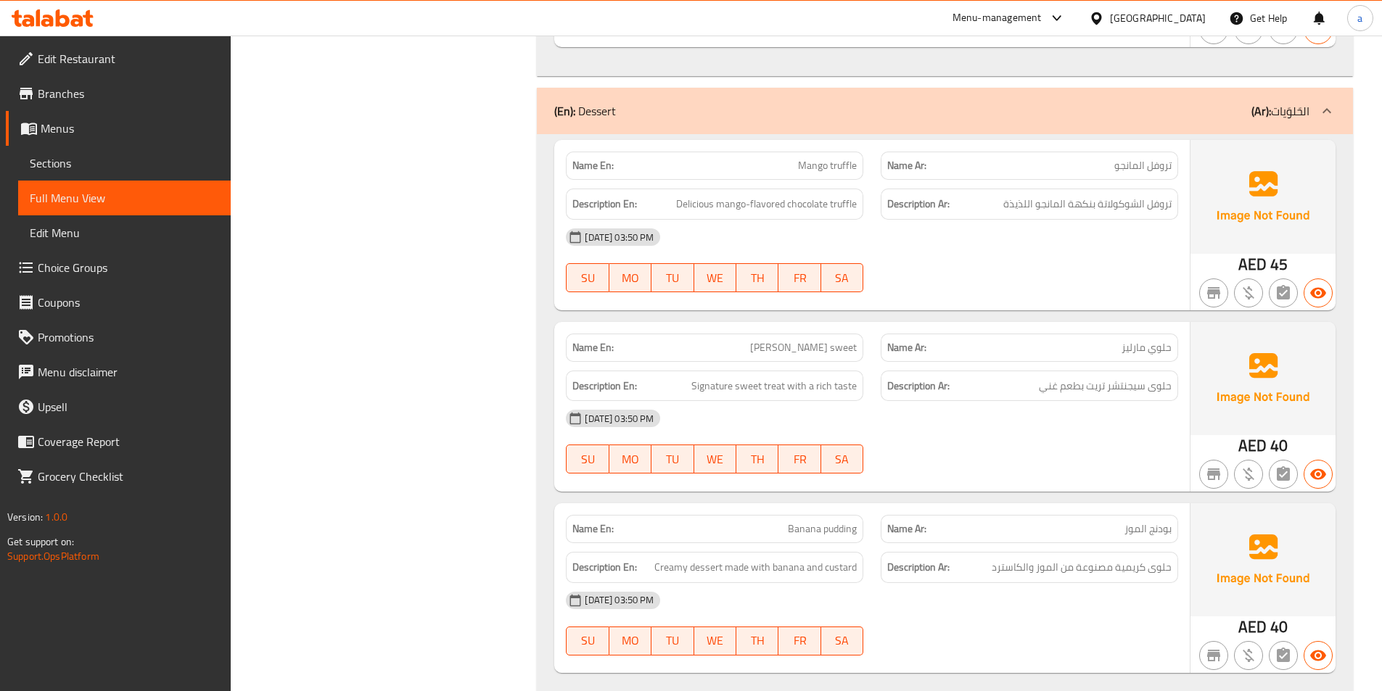
click at [973, 624] on div "[DATE] 03:50 PM SU MO TU WE TH FR SA" at bounding box center [872, 623] width 630 height 81
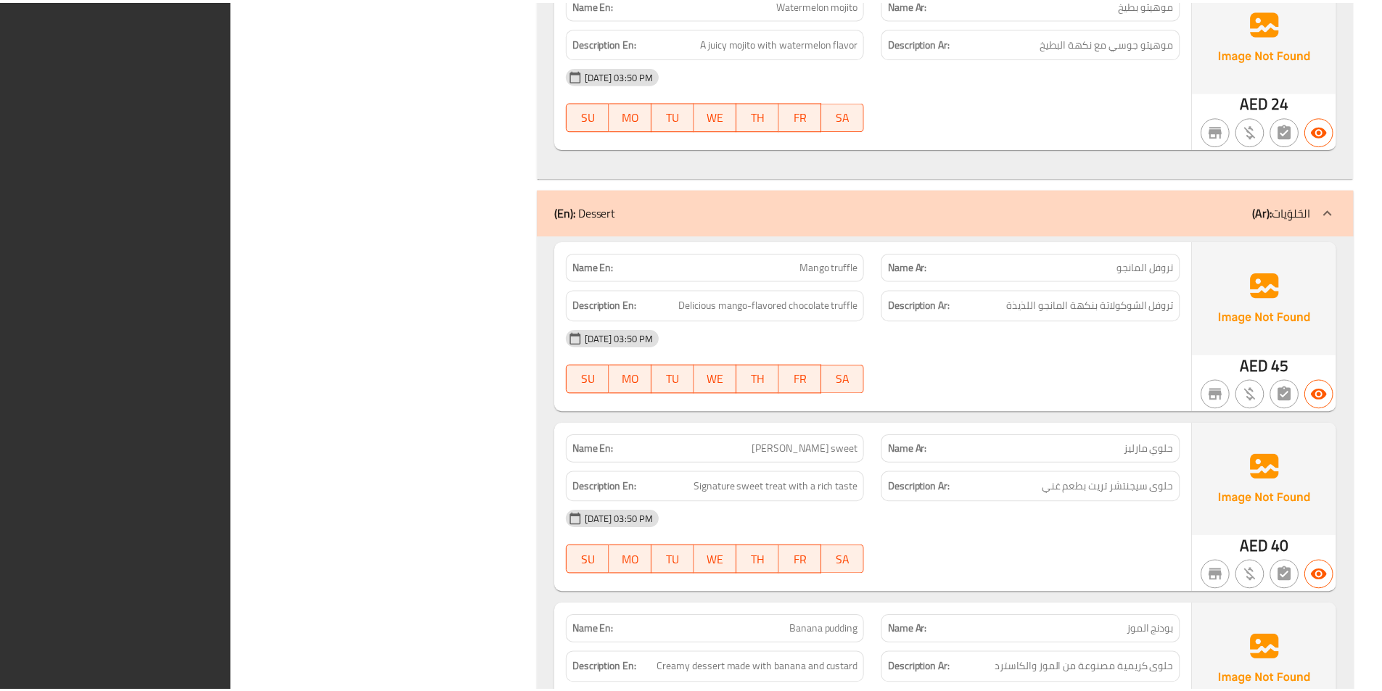
scroll to position [2868, 0]
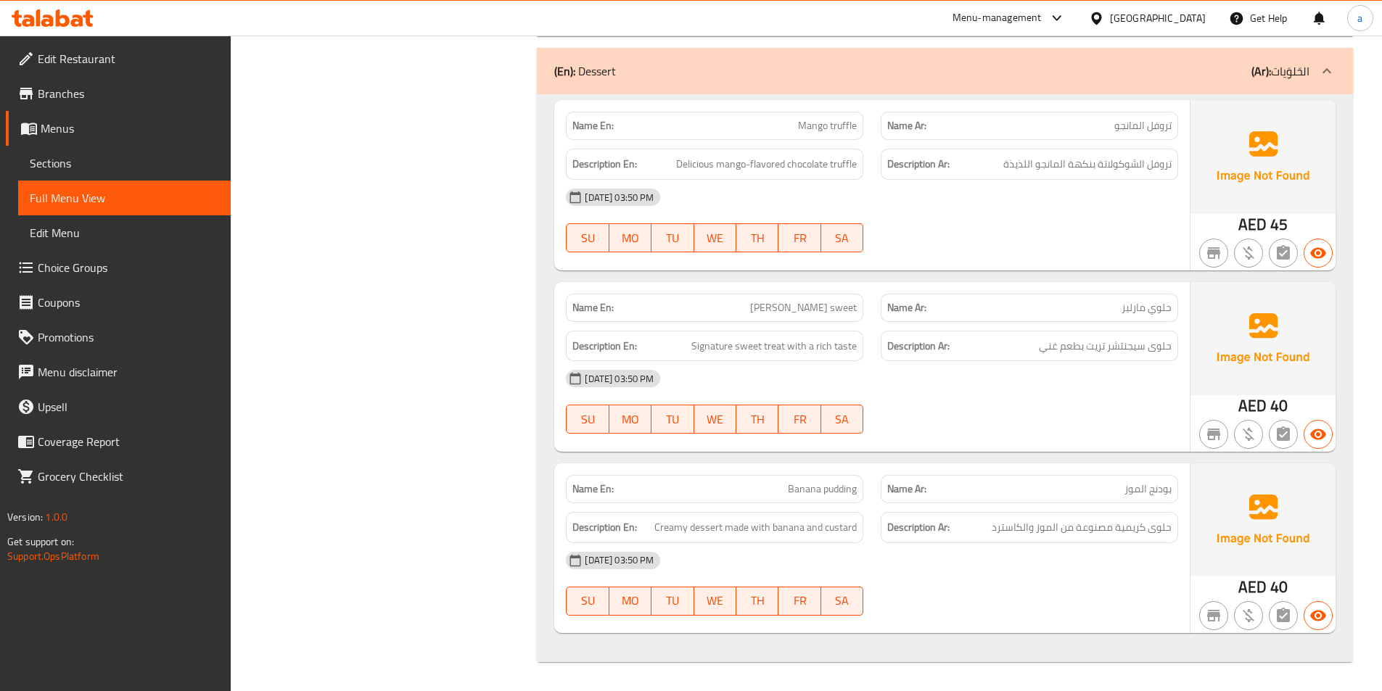
click at [58, 158] on span "Sections" at bounding box center [124, 162] width 189 height 17
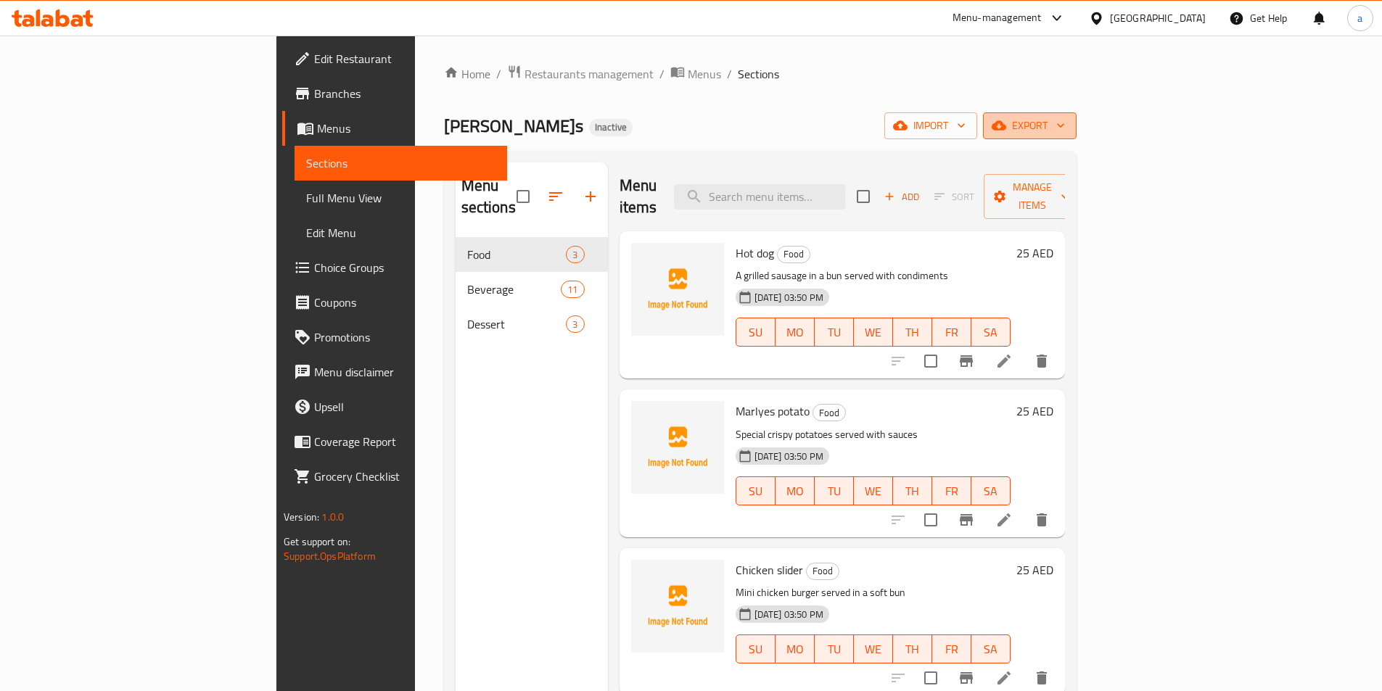
click at [1068, 122] on icon "button" at bounding box center [1060, 125] width 15 height 15
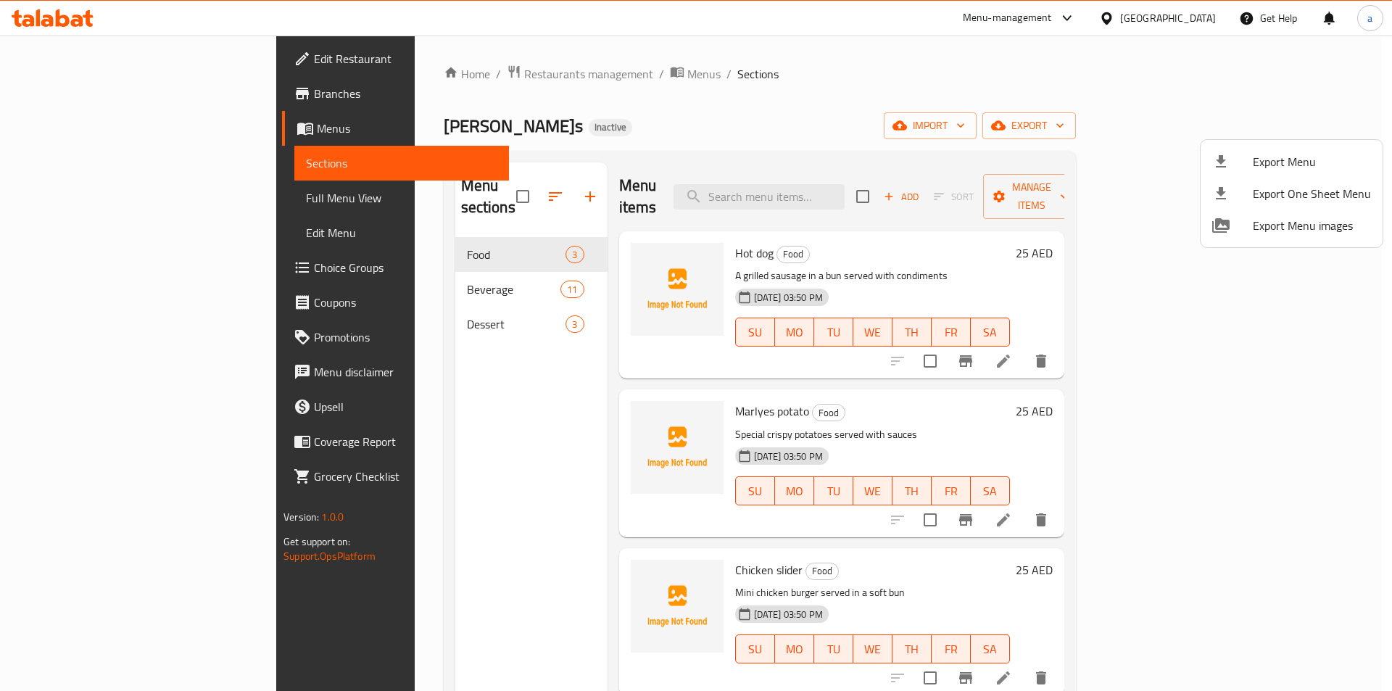
click at [1249, 153] on div at bounding box center [1233, 161] width 41 height 17
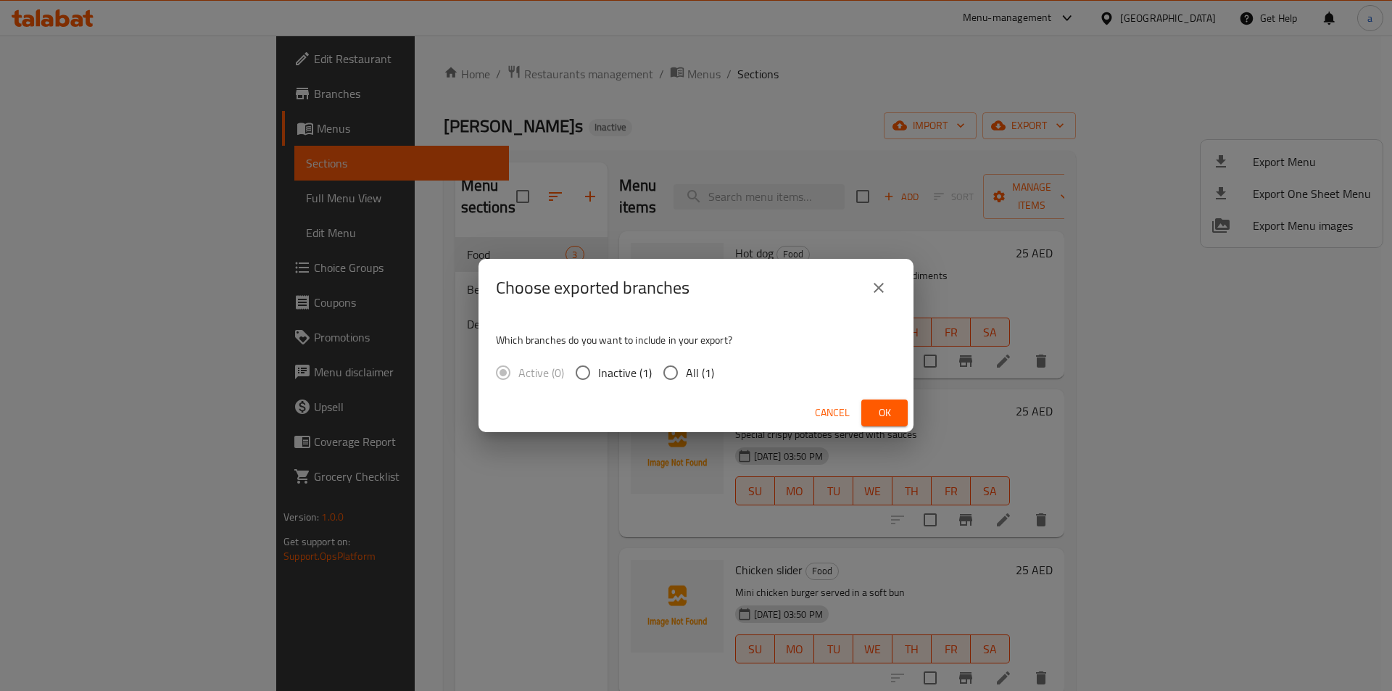
click at [685, 365] on input "All (1)" at bounding box center [671, 373] width 30 height 30
radio input "true"
click at [880, 423] on button "Ok" at bounding box center [885, 413] width 46 height 27
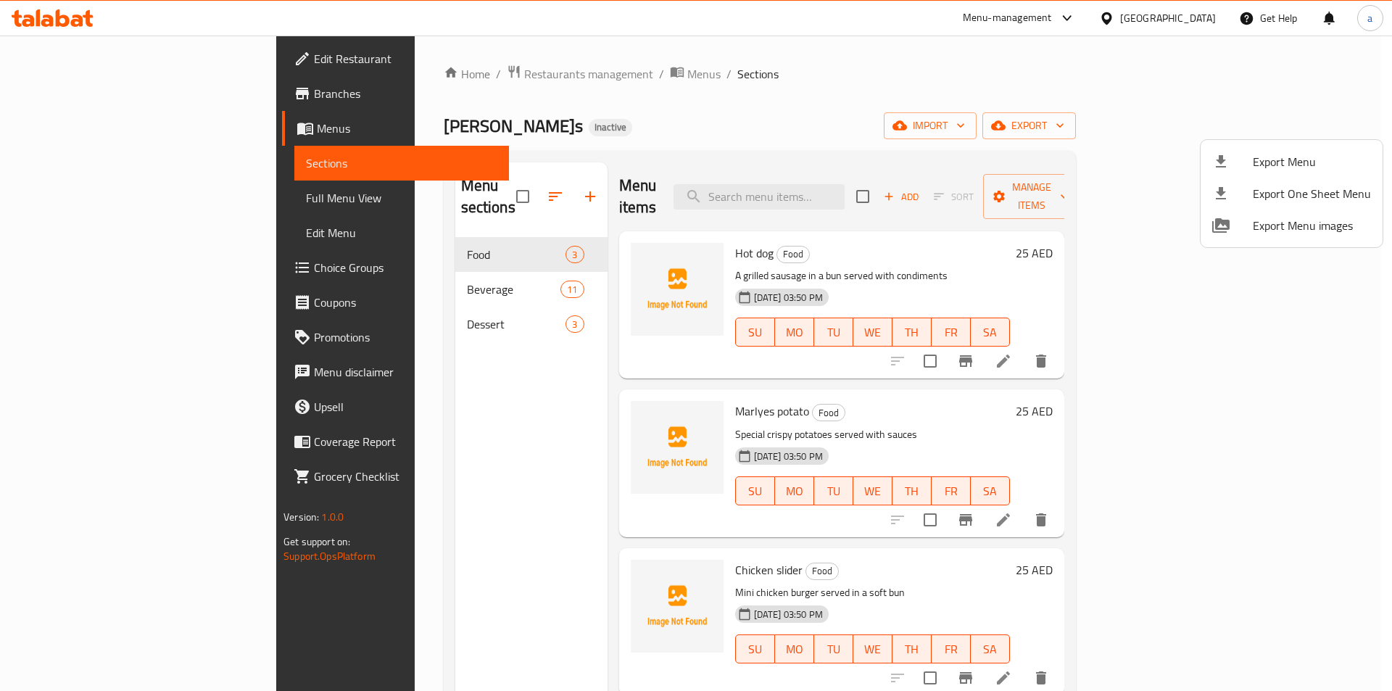
click at [754, 126] on div at bounding box center [696, 345] width 1392 height 691
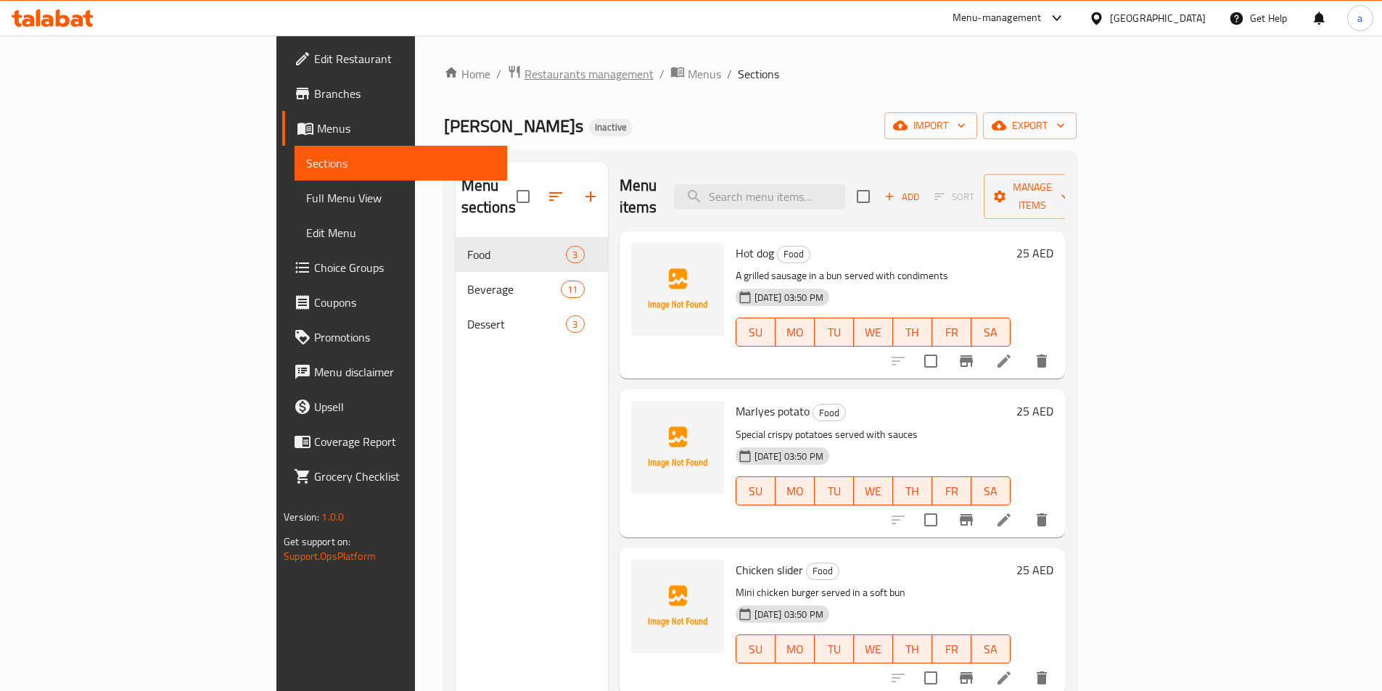
click at [524, 78] on span "Restaurants management" at bounding box center [588, 73] width 129 height 17
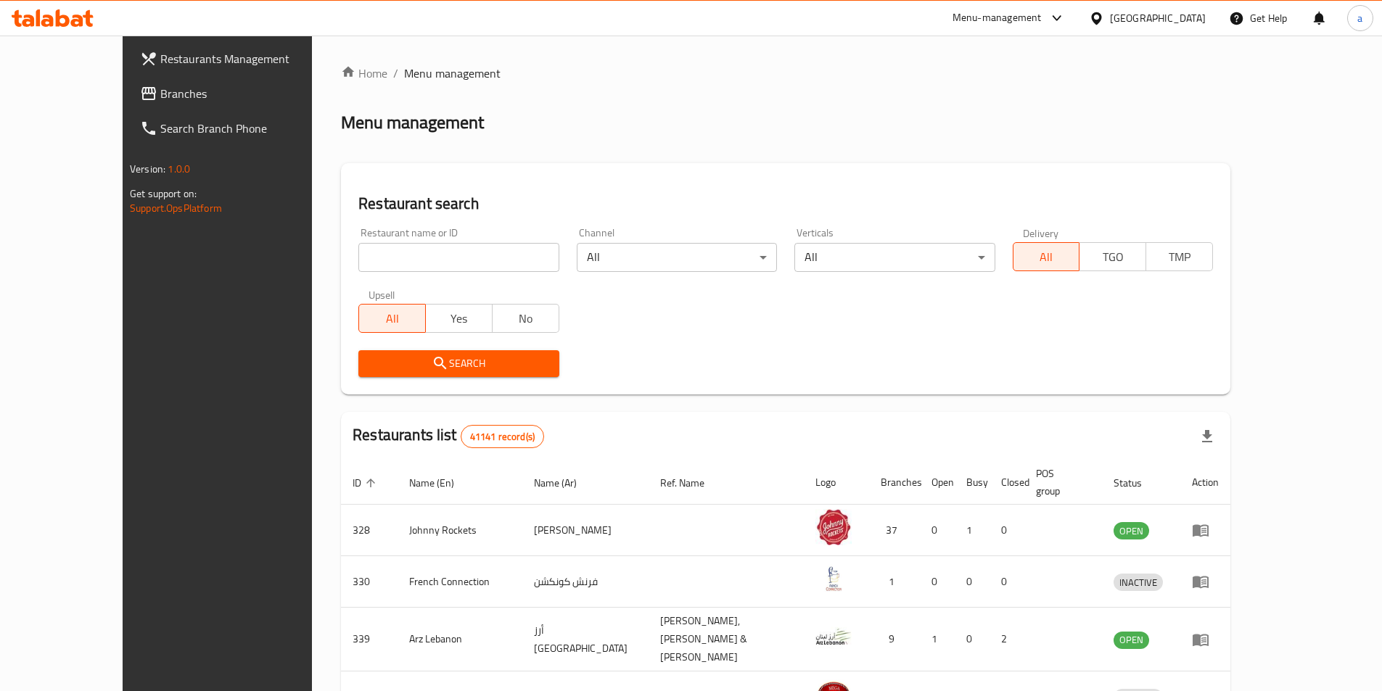
click at [160, 93] on span "Branches" at bounding box center [250, 93] width 181 height 17
